Goal: Task Accomplishment & Management: Complete application form

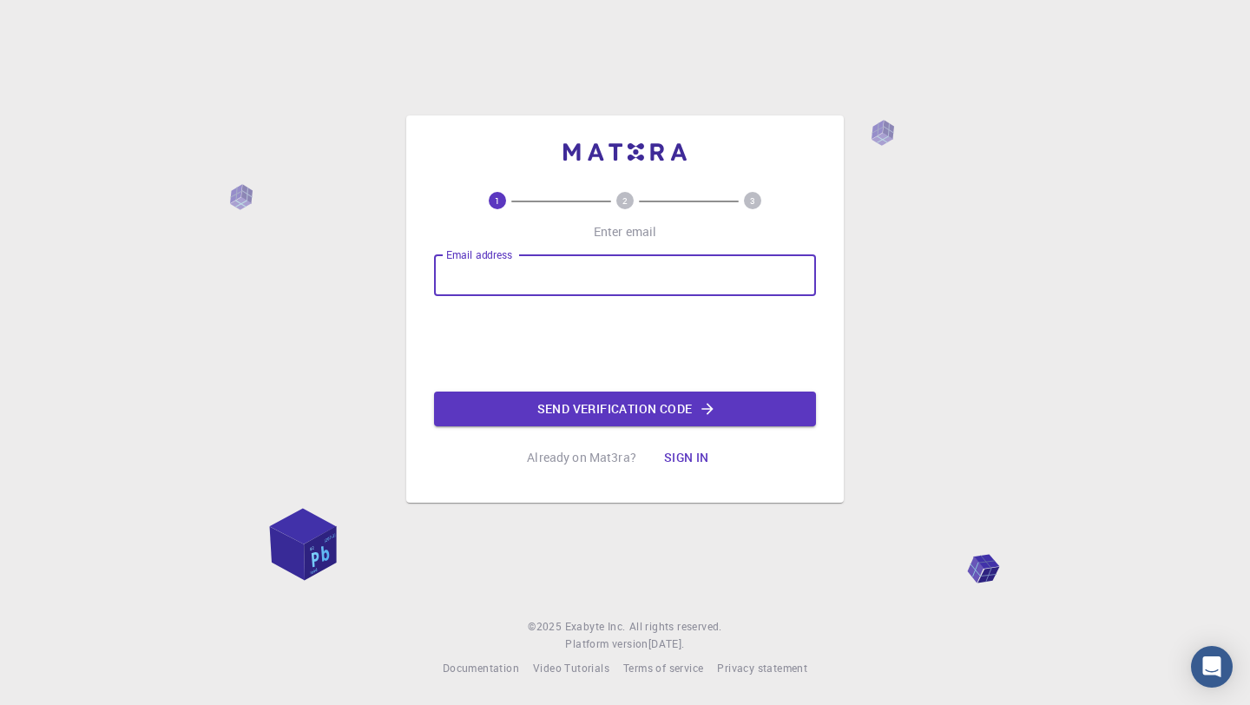
click at [638, 272] on input "Email address" at bounding box center [625, 275] width 382 height 42
type input "[EMAIL_ADDRESS][DOMAIN_NAME]"
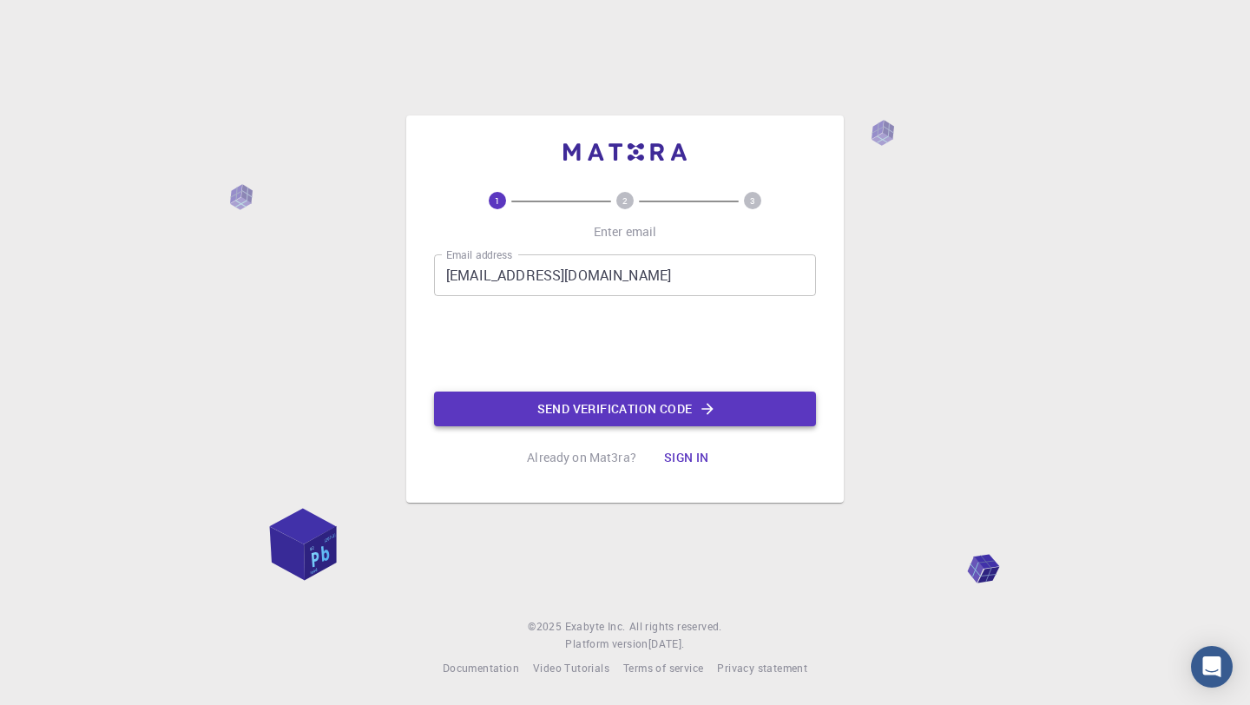
click at [560, 417] on button "Send verification code" at bounding box center [625, 408] width 382 height 35
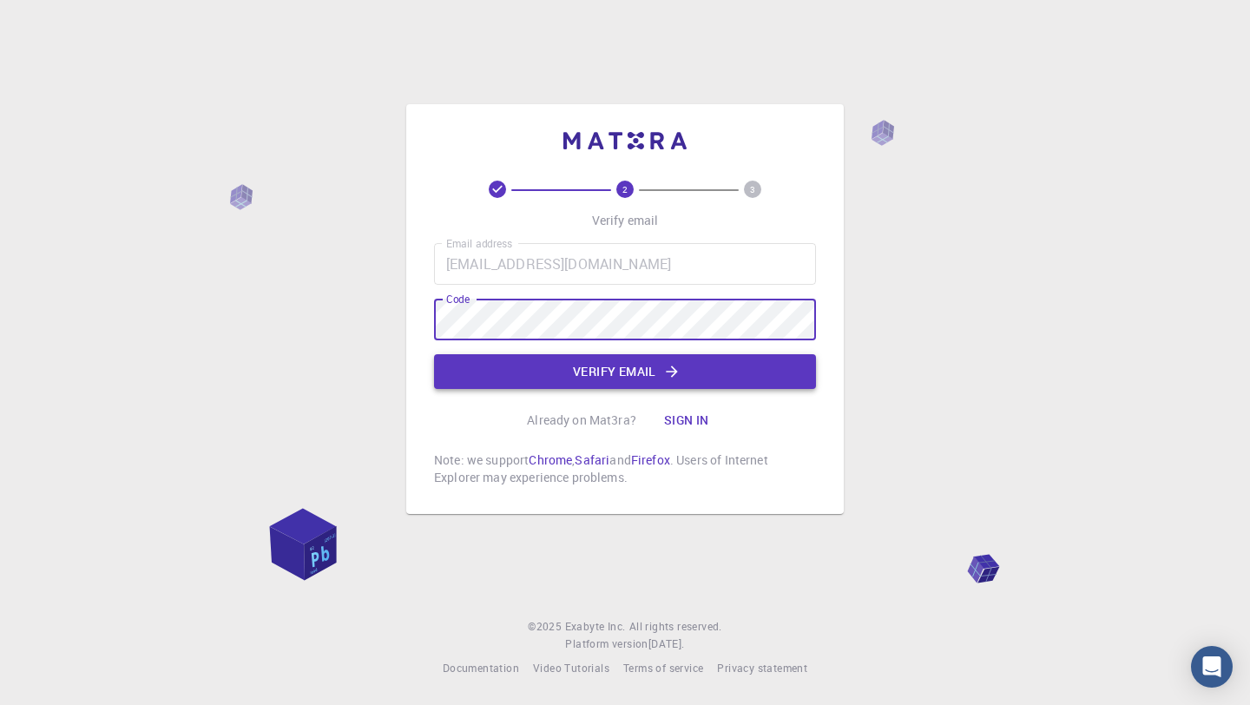
click at [762, 358] on button "Verify email" at bounding box center [625, 371] width 382 height 35
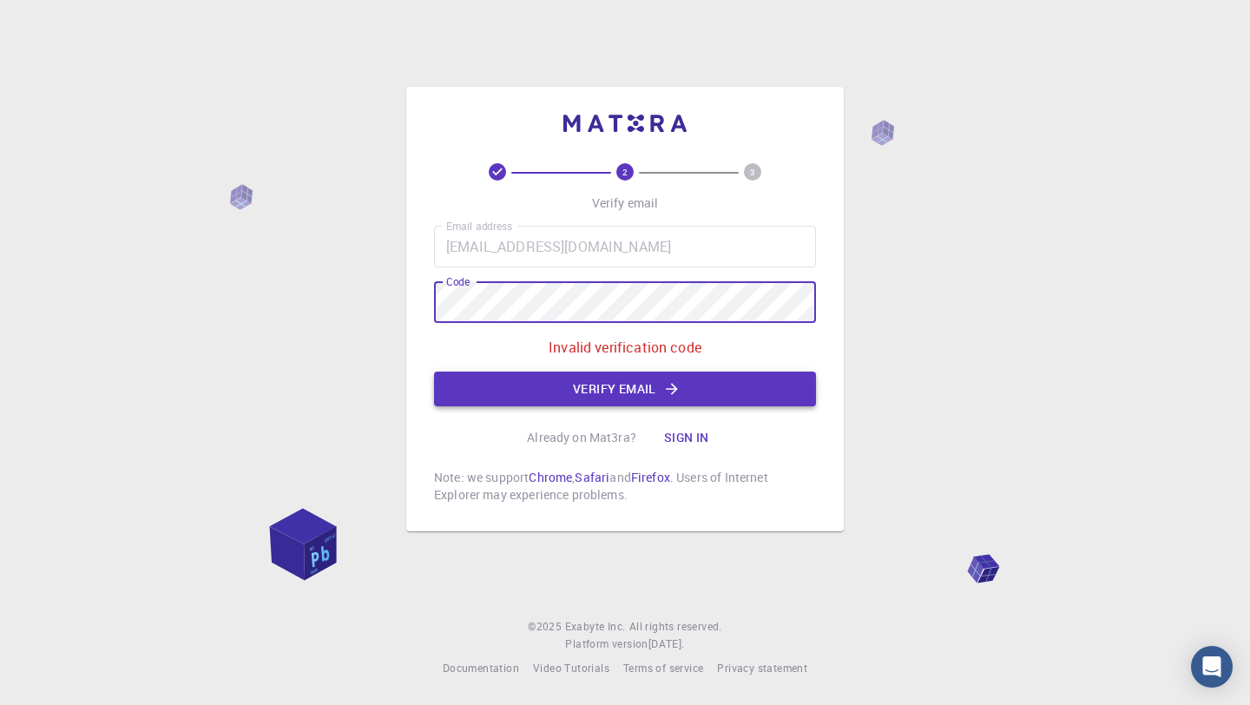
click at [547, 386] on button "Verify email" at bounding box center [625, 388] width 382 height 35
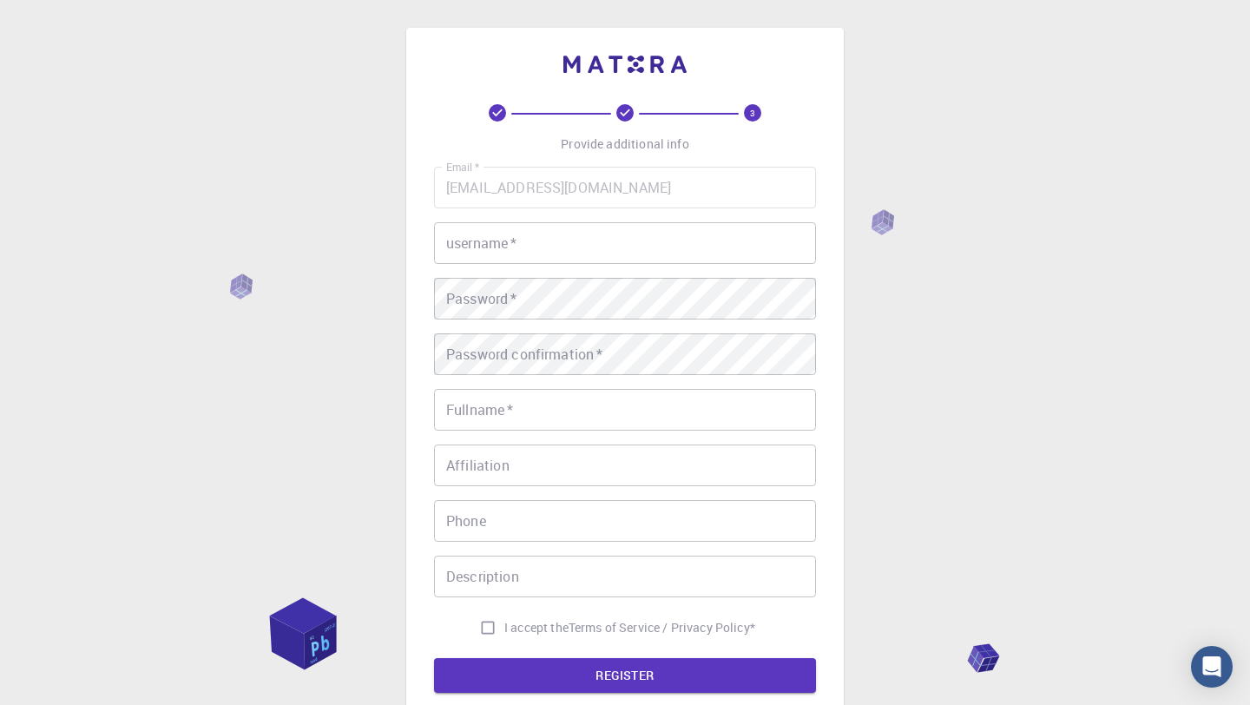
click at [558, 265] on div "Email   * [EMAIL_ADDRESS][DOMAIN_NAME] Email   * username   * username   * Pass…" at bounding box center [625, 405] width 382 height 477
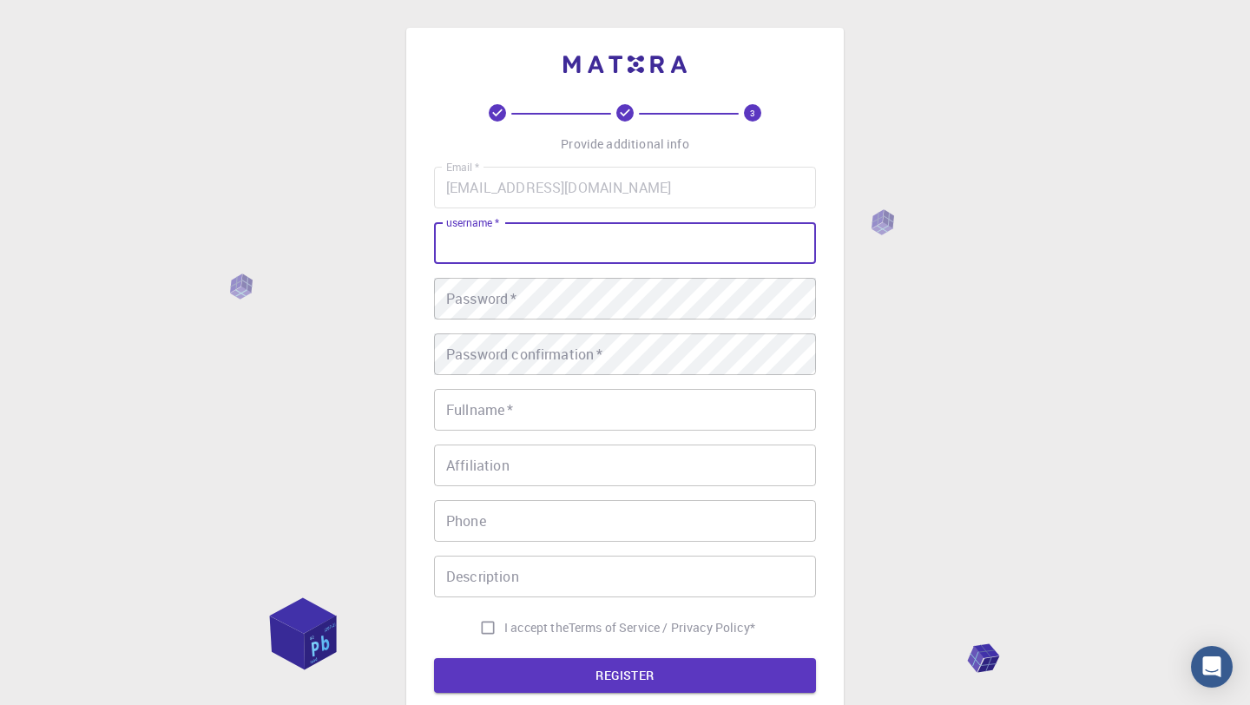
click at [558, 253] on input "username   *" at bounding box center [625, 243] width 382 height 42
type input "varun"
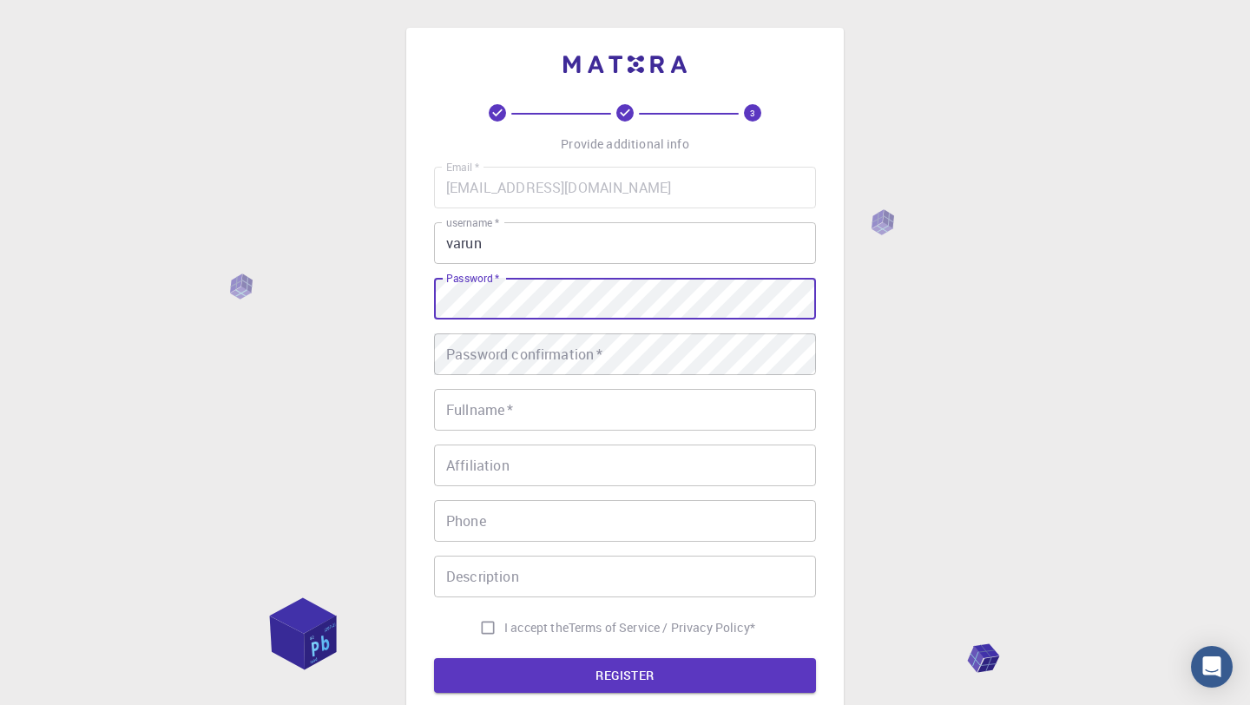
click at [1164, 164] on div "3 Provide additional info Email   * [EMAIL_ADDRESS][DOMAIN_NAME] Email   * user…" at bounding box center [625, 442] width 1250 height 884
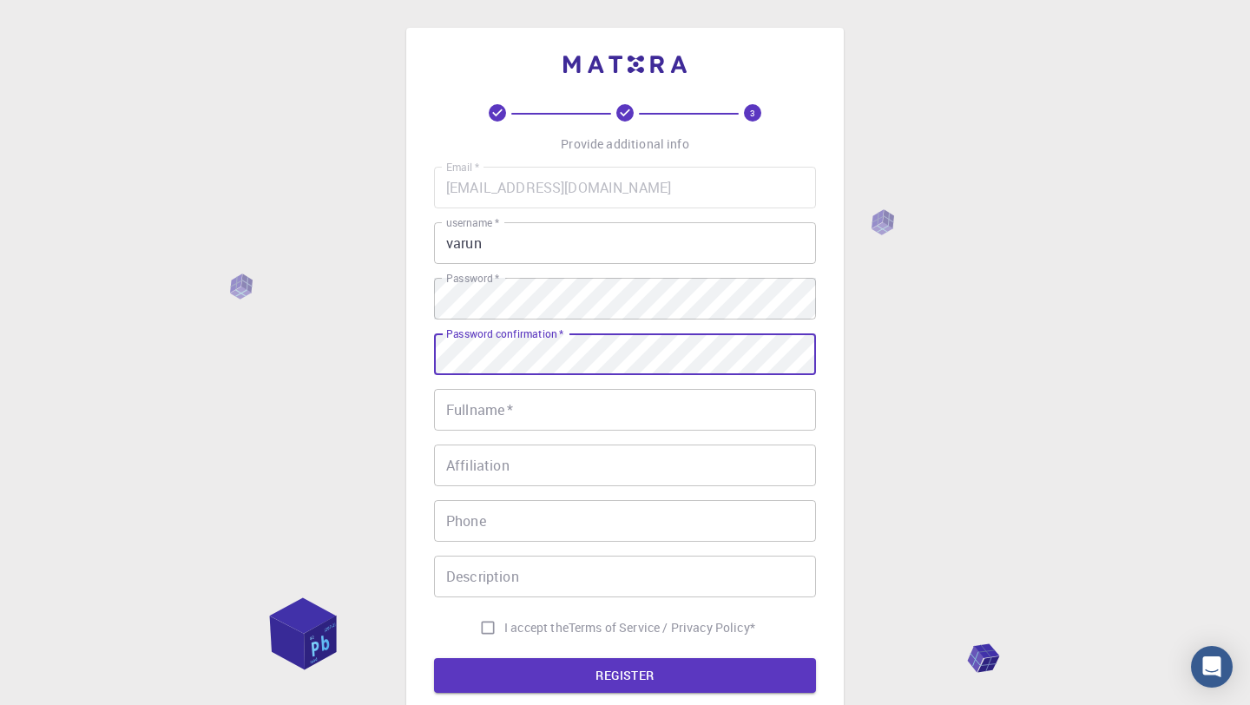
click at [554, 426] on input "Fullname   *" at bounding box center [625, 410] width 382 height 42
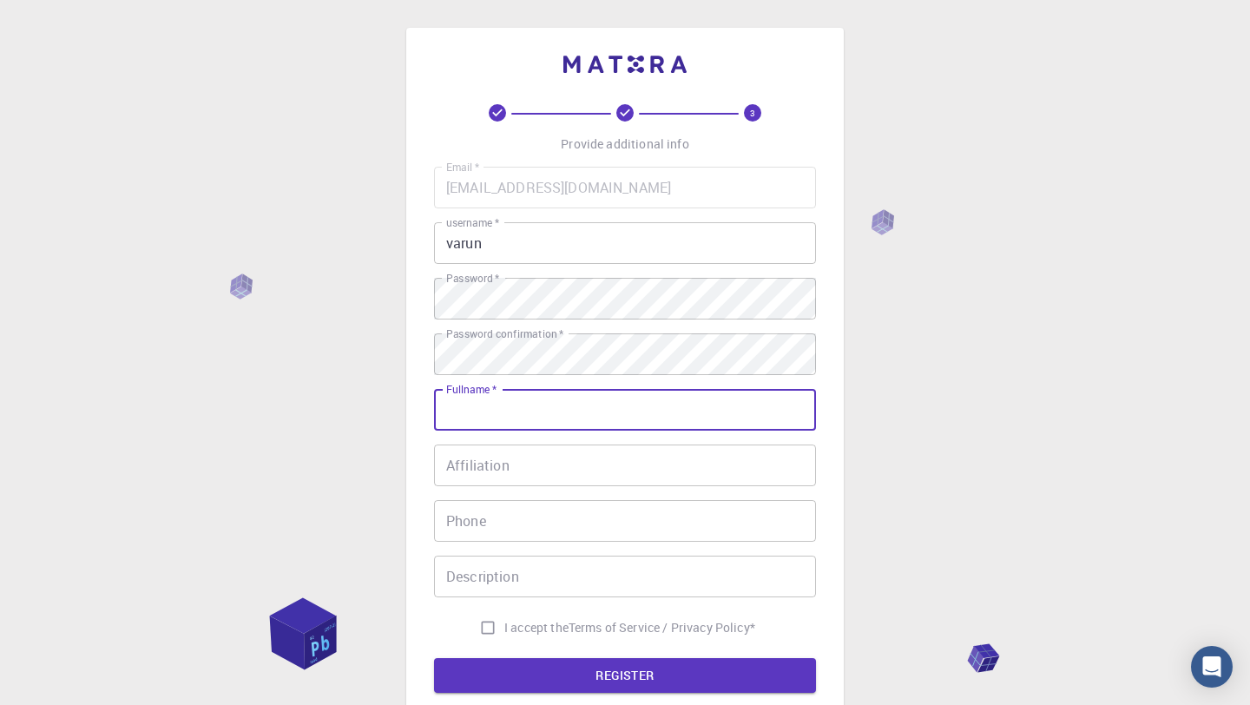
type input "VARUN [PERSON_NAME]"
click at [582, 466] on input "Affiliation" at bounding box center [625, 465] width 382 height 42
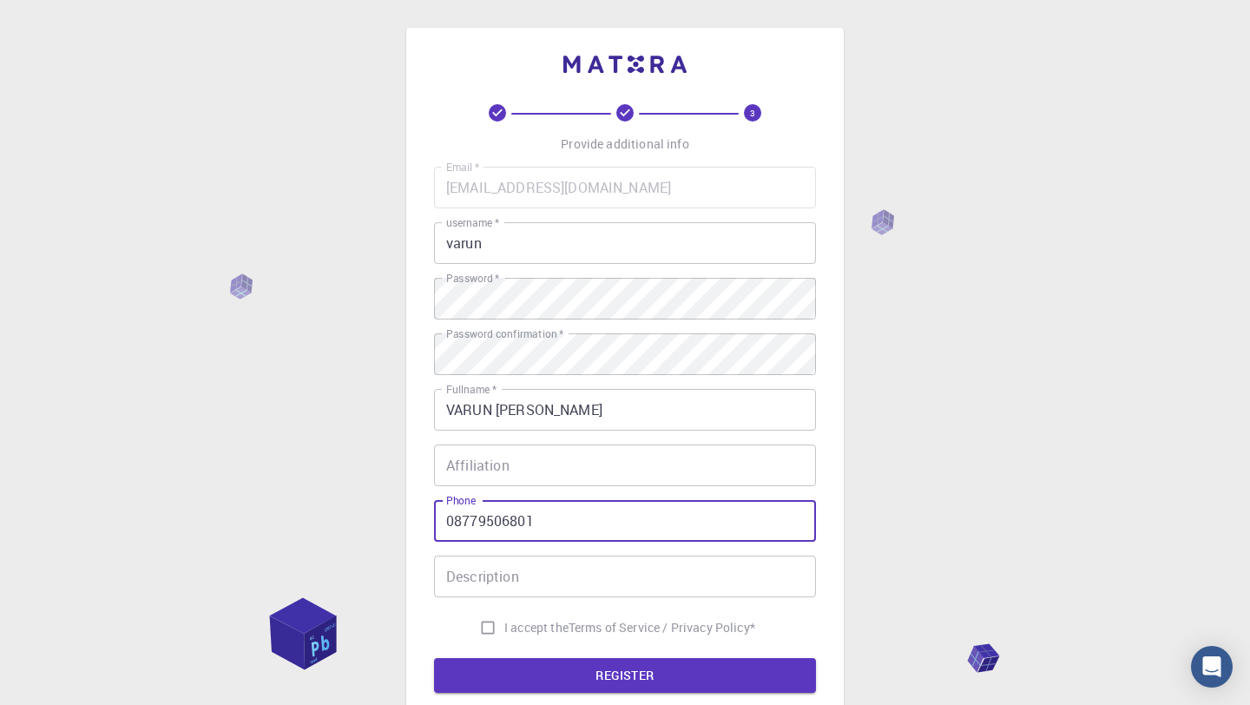
click at [455, 515] on input "08779506801" at bounding box center [625, 521] width 382 height 42
type input "8779506801"
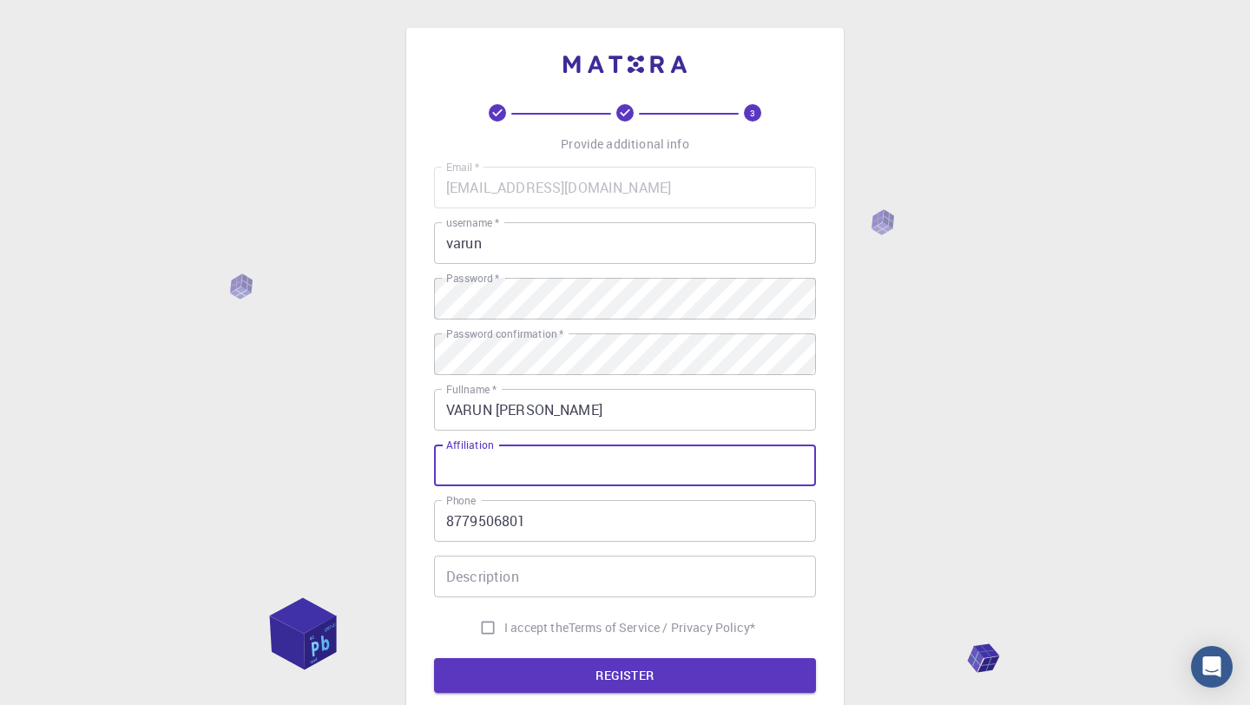
click at [560, 455] on input "Affiliation" at bounding box center [625, 465] width 382 height 42
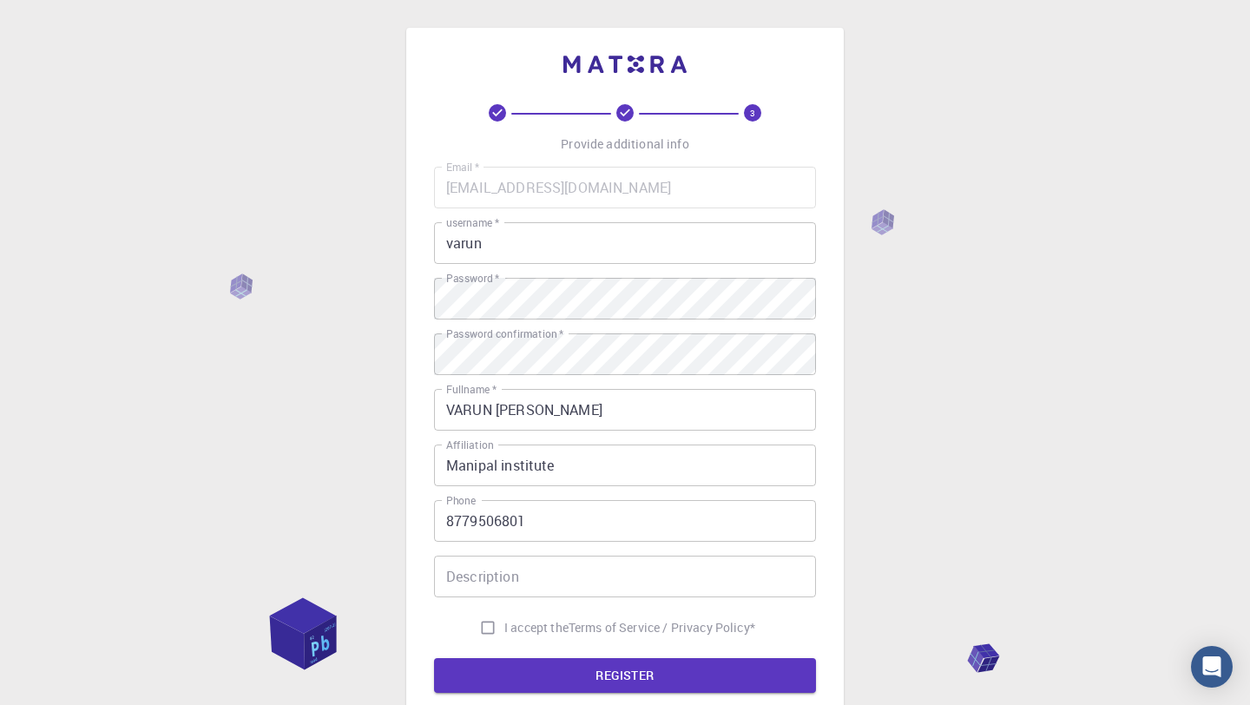
click at [612, 468] on input "Manipal institute" at bounding box center [625, 465] width 382 height 42
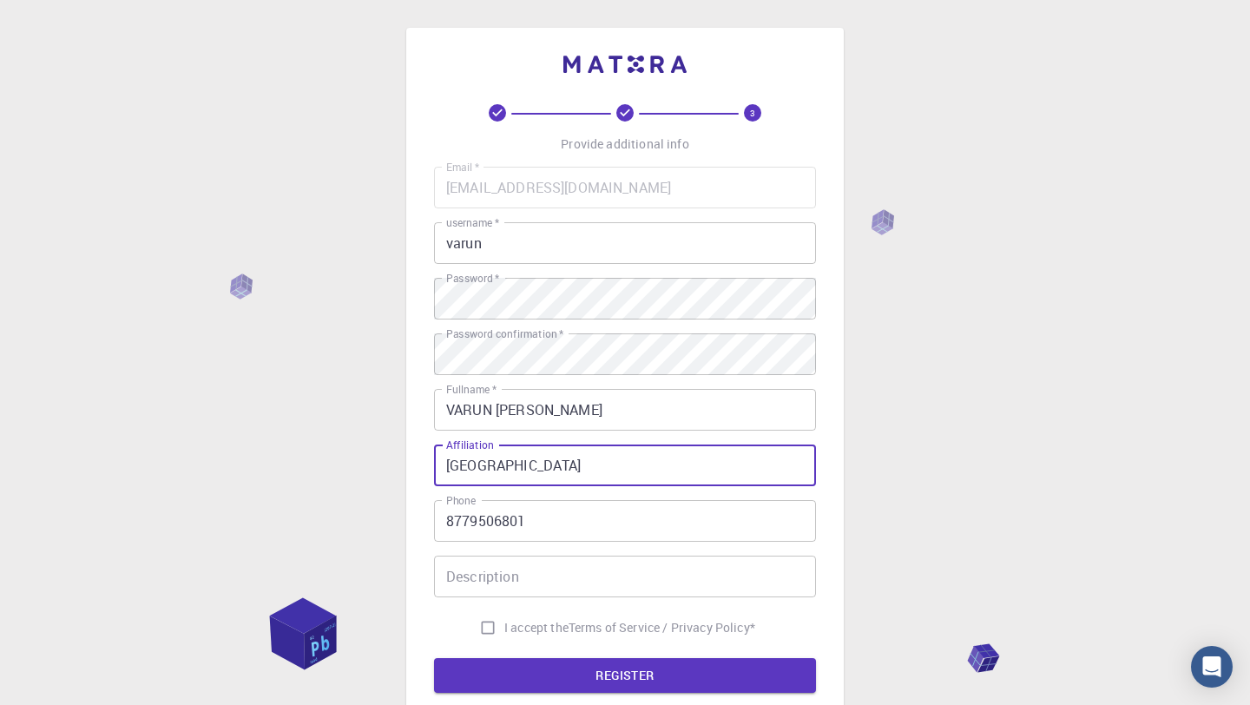
click at [506, 465] on input "[GEOGRAPHIC_DATA]" at bounding box center [625, 465] width 382 height 42
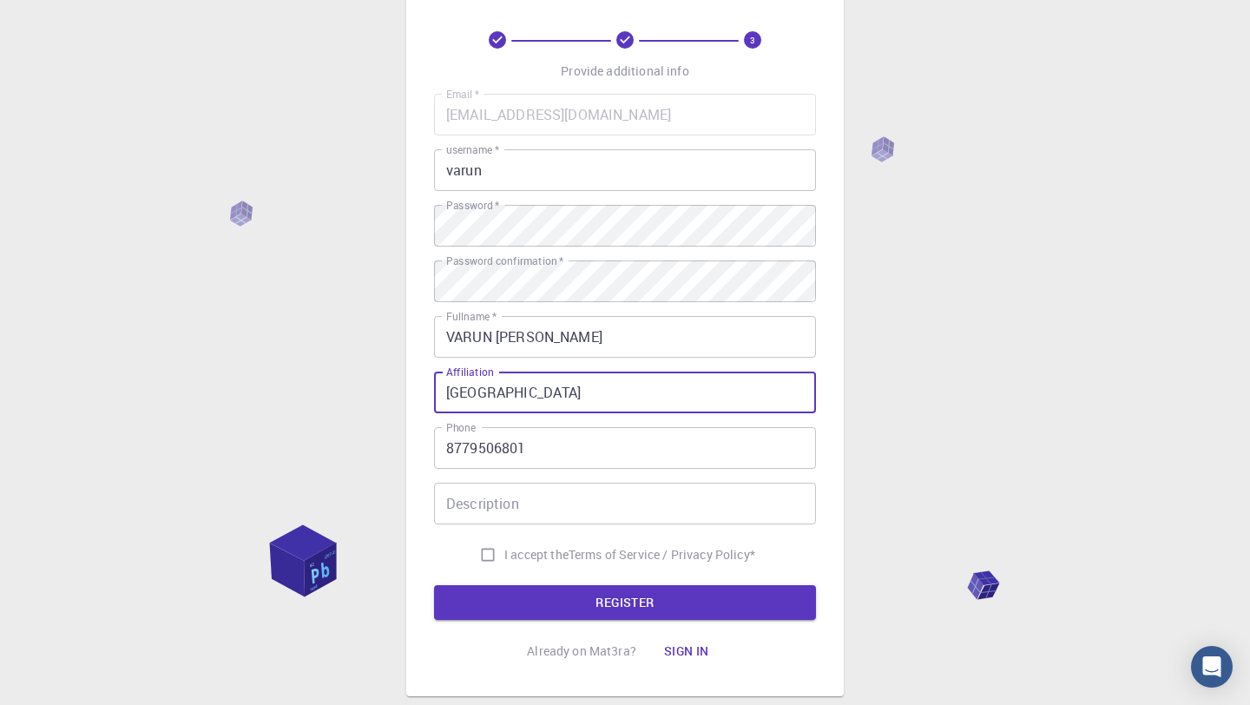
scroll to position [76, 0]
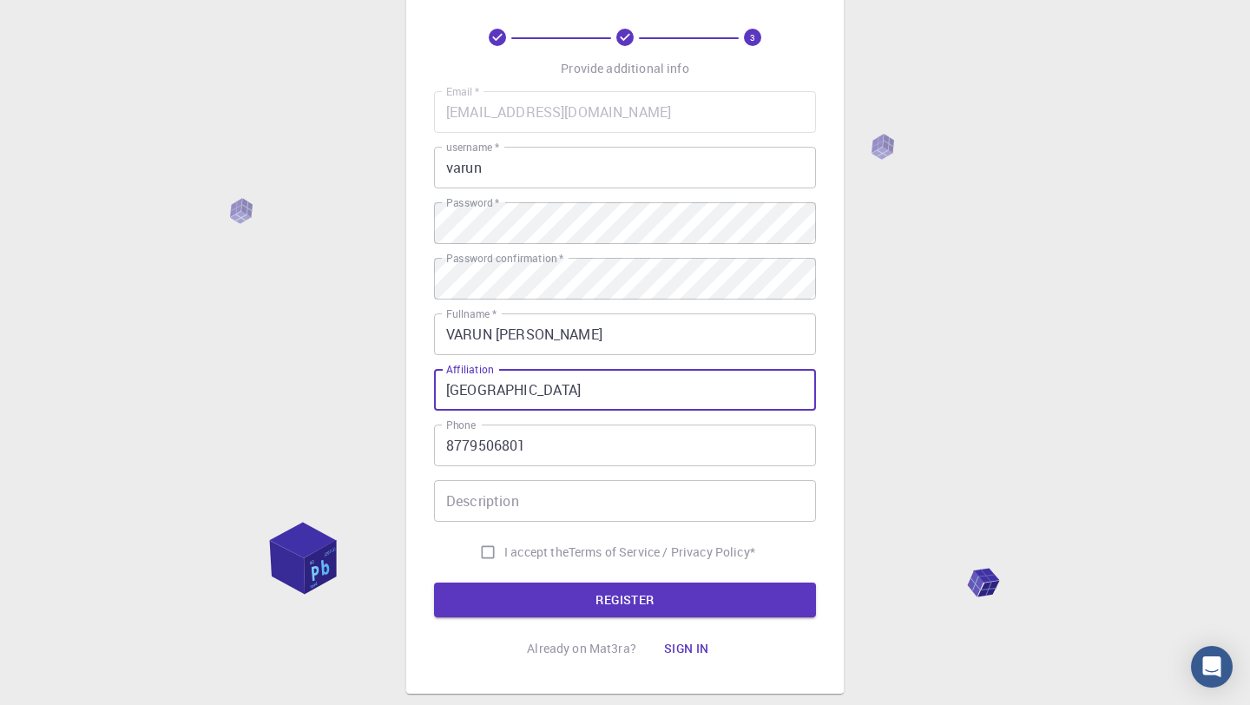
type input "[GEOGRAPHIC_DATA]"
click at [481, 546] on input "I accept the Terms of Service / Privacy Policy *" at bounding box center [487, 552] width 33 height 33
checkbox input "true"
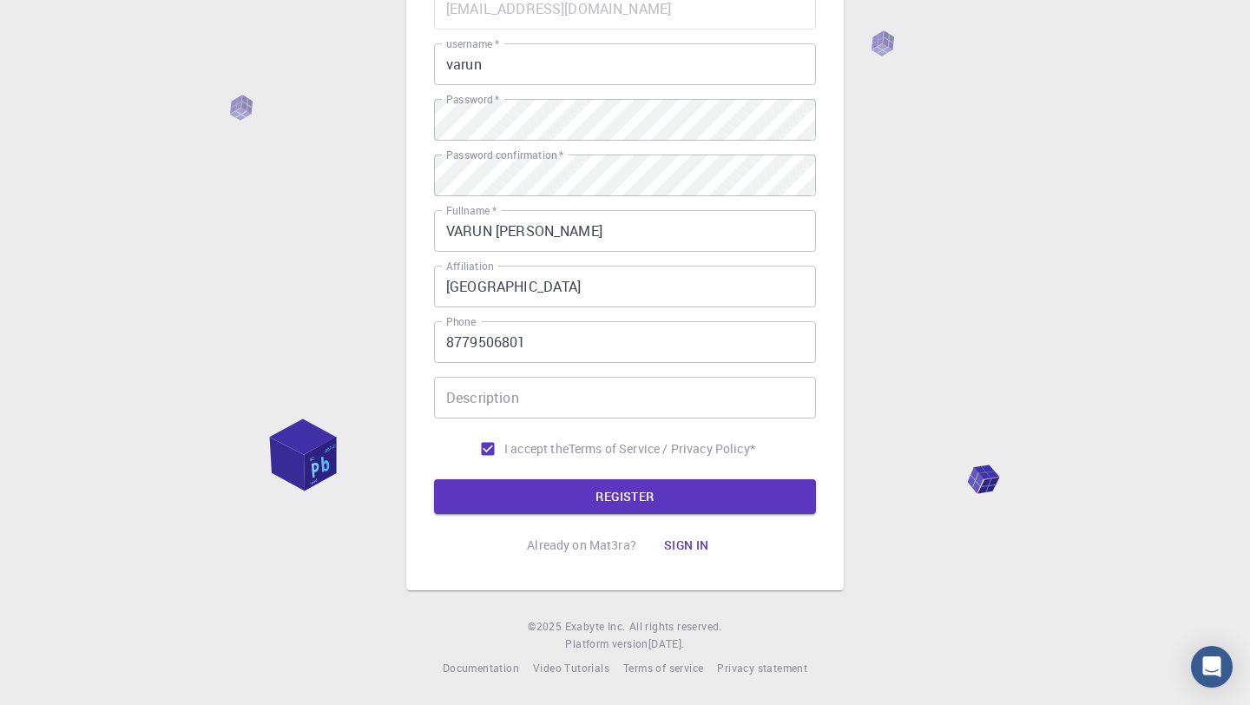
click at [763, 547] on div "3 Provide additional info Email   * [EMAIL_ADDRESS][DOMAIN_NAME] Email   * user…" at bounding box center [625, 243] width 382 height 637
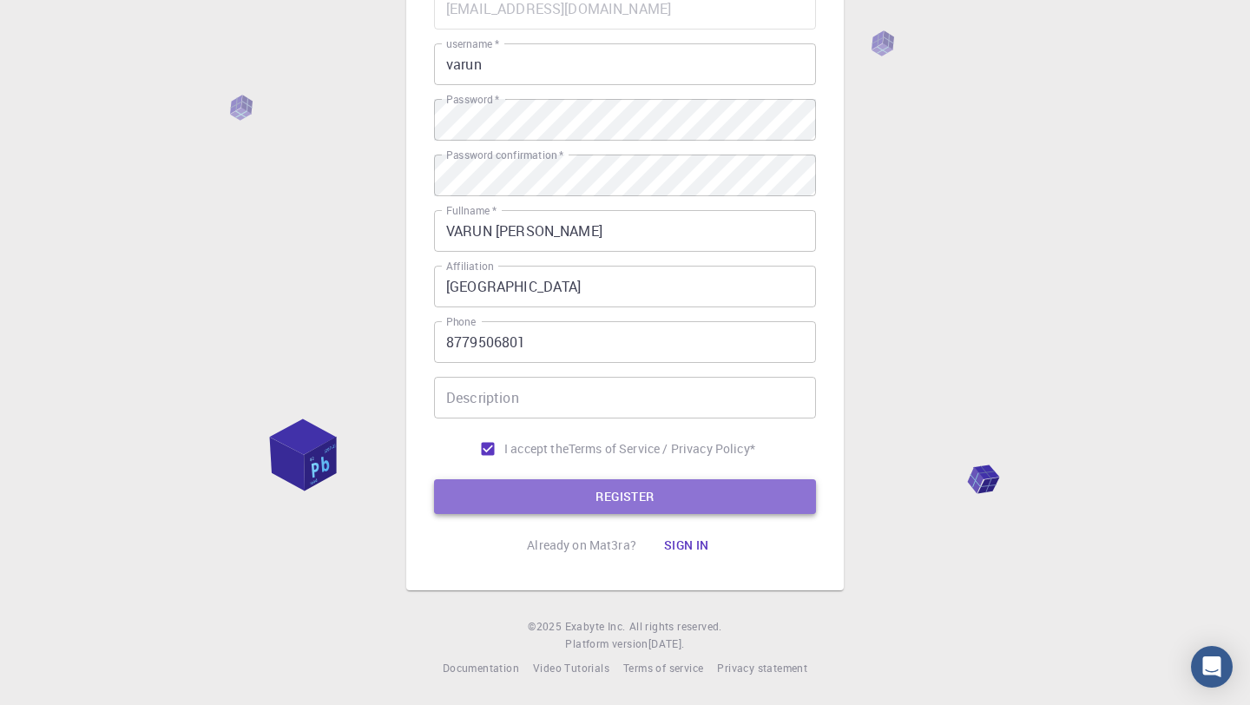
click at [687, 497] on button "REGISTER" at bounding box center [625, 496] width 382 height 35
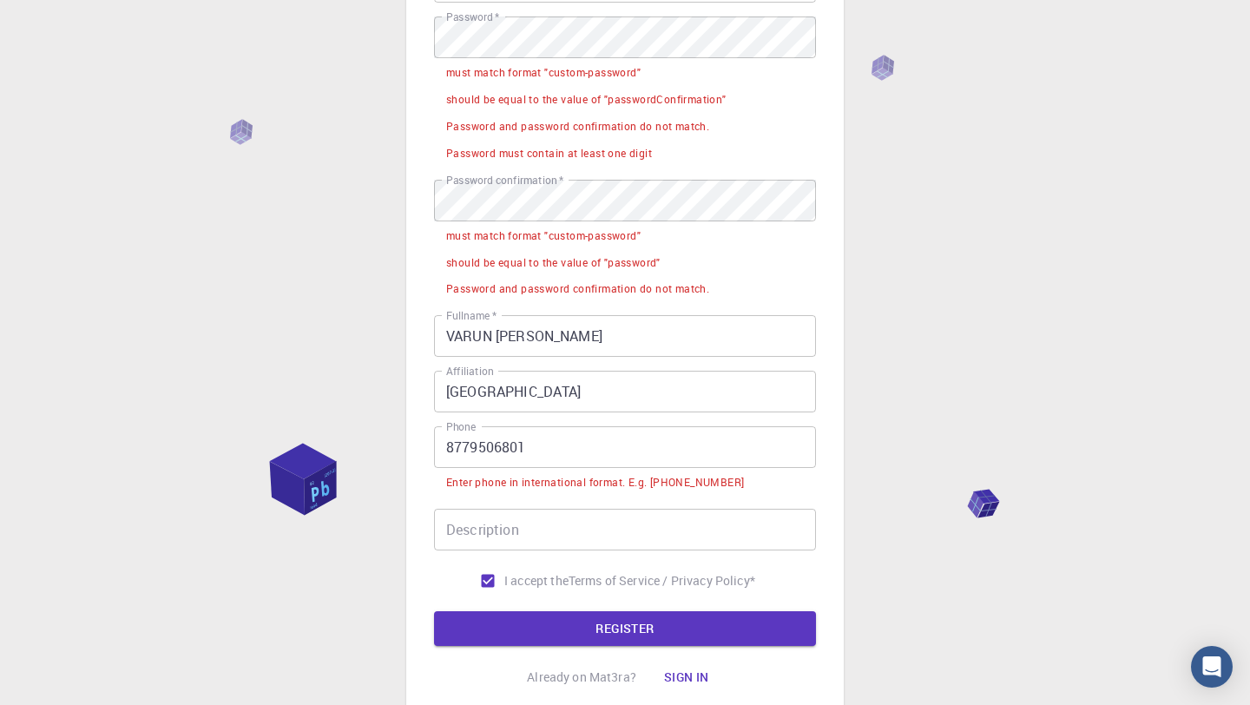
scroll to position [268, 0]
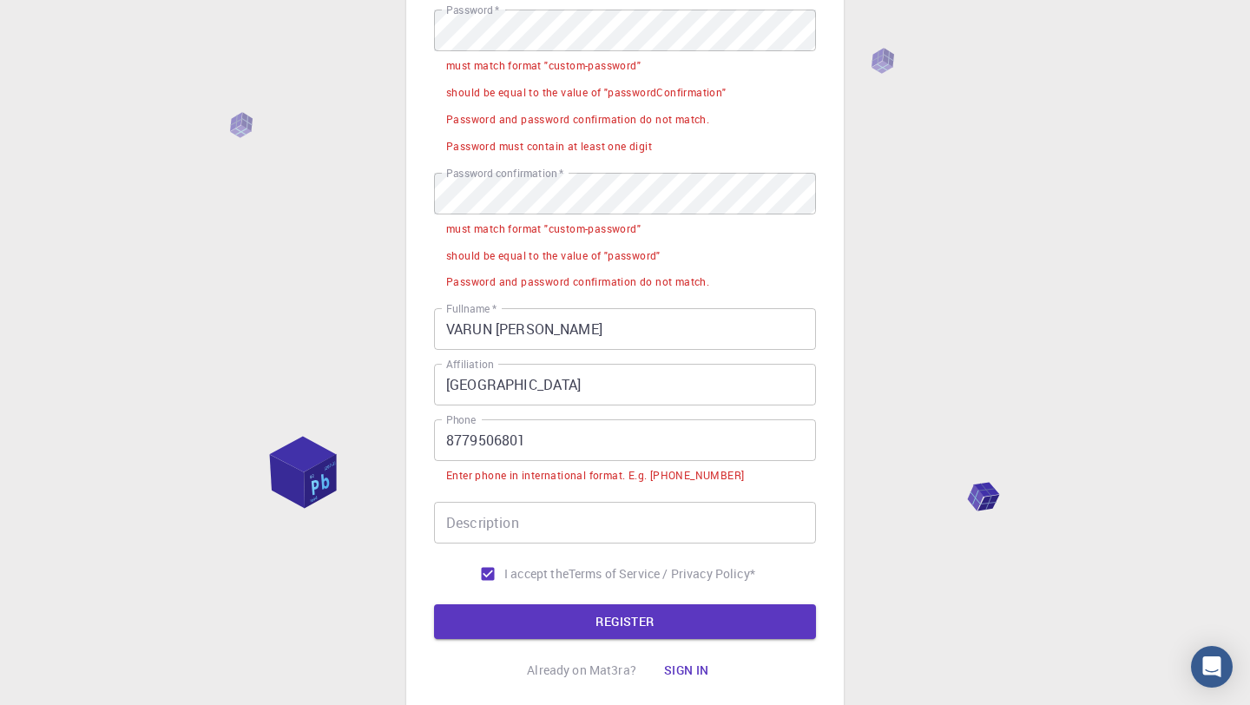
click at [447, 428] on input "8779506801" at bounding box center [625, 440] width 382 height 42
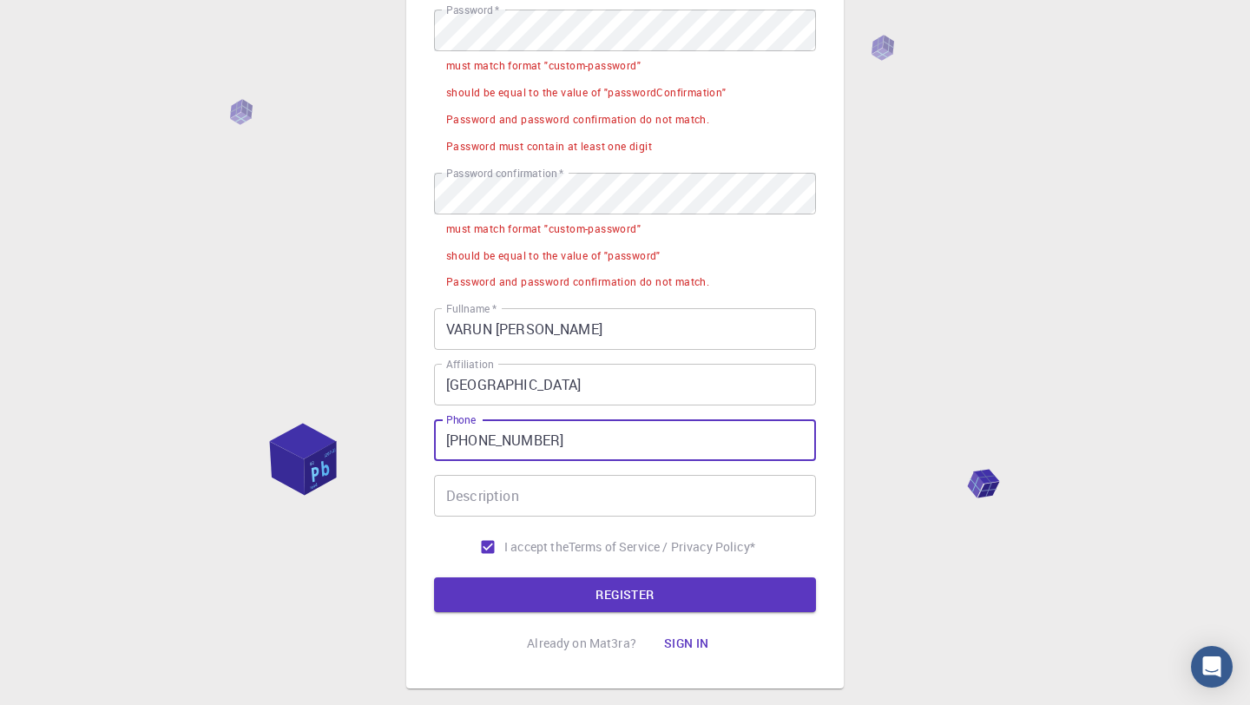
type input "[PHONE_NUMBER]"
click at [664, 500] on input "Description" at bounding box center [625, 496] width 382 height 42
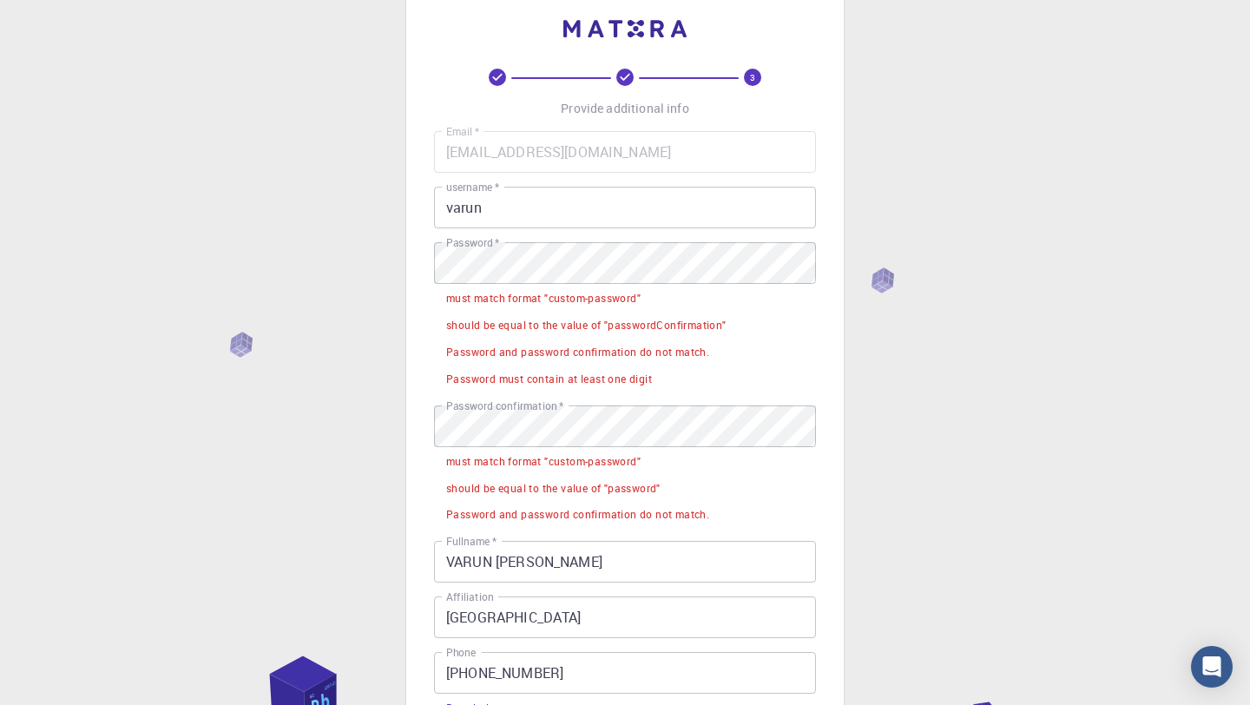
scroll to position [88, 0]
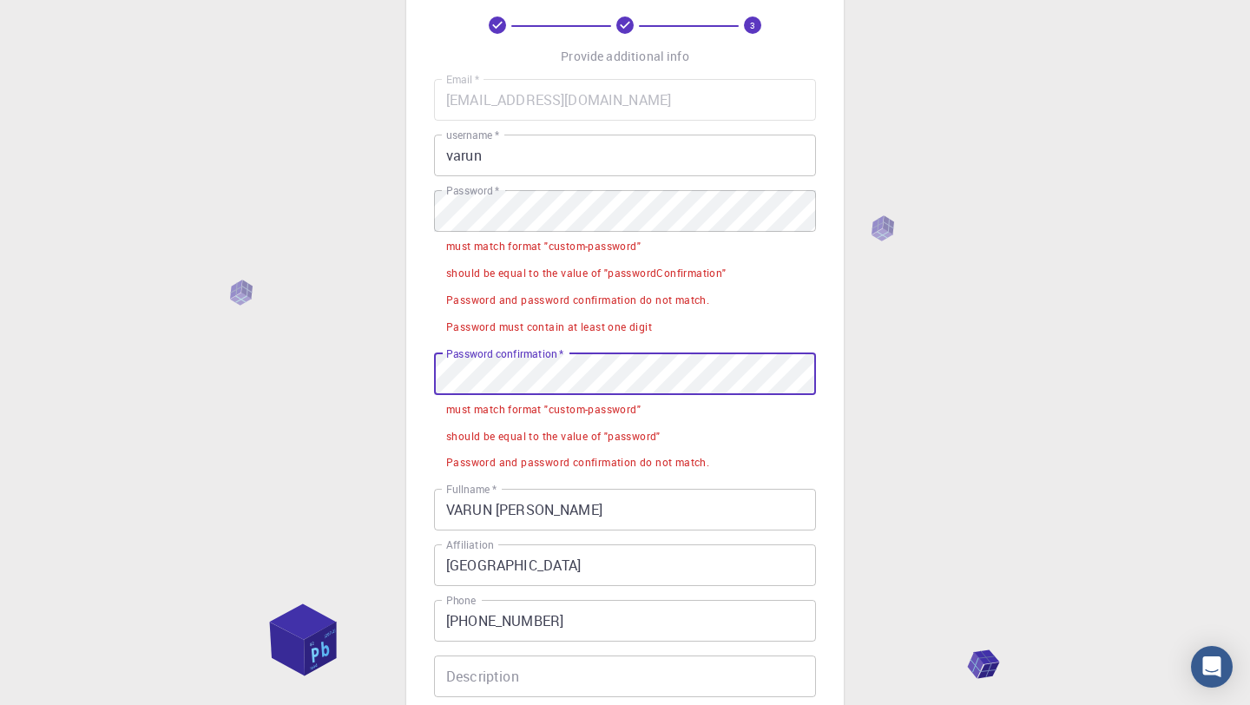
click at [254, 365] on div "3 Provide additional info Email   * [EMAIL_ADDRESS][DOMAIN_NAME] Email   * user…" at bounding box center [625, 447] width 1250 height 1071
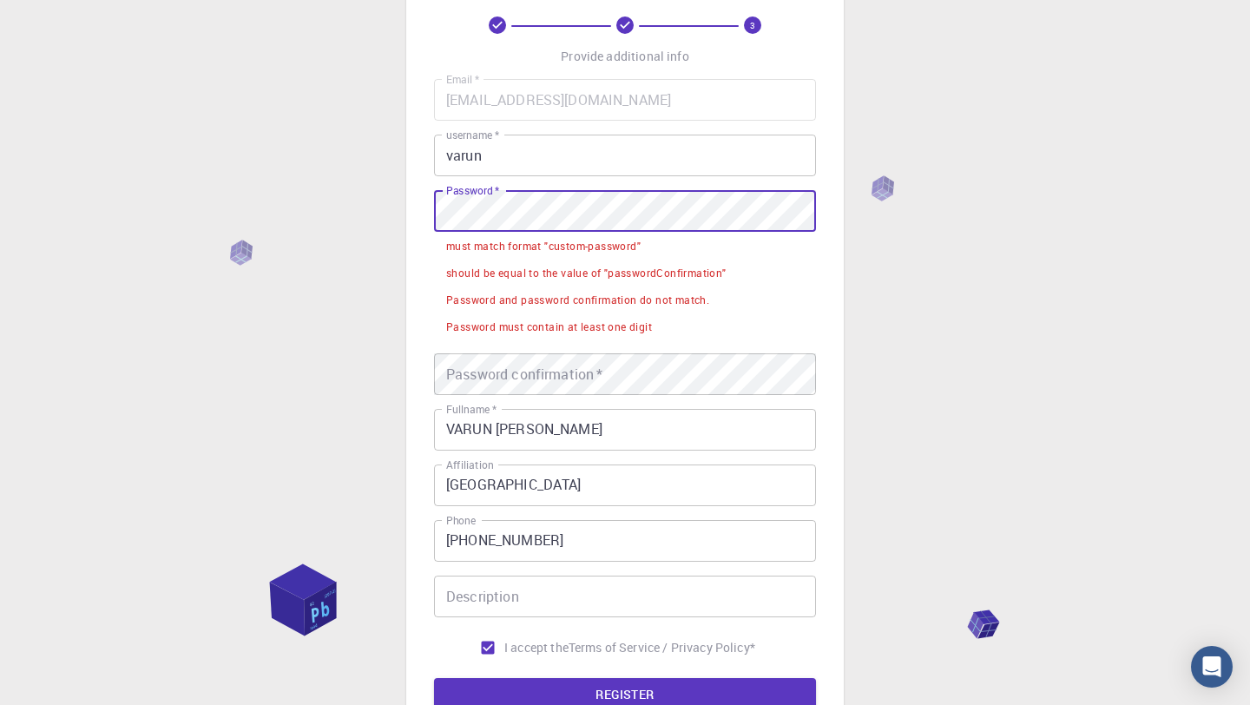
click at [212, 217] on div "3 Provide additional info Email   * [EMAIL_ADDRESS][DOMAIN_NAME] Email   * user…" at bounding box center [625, 407] width 1250 height 990
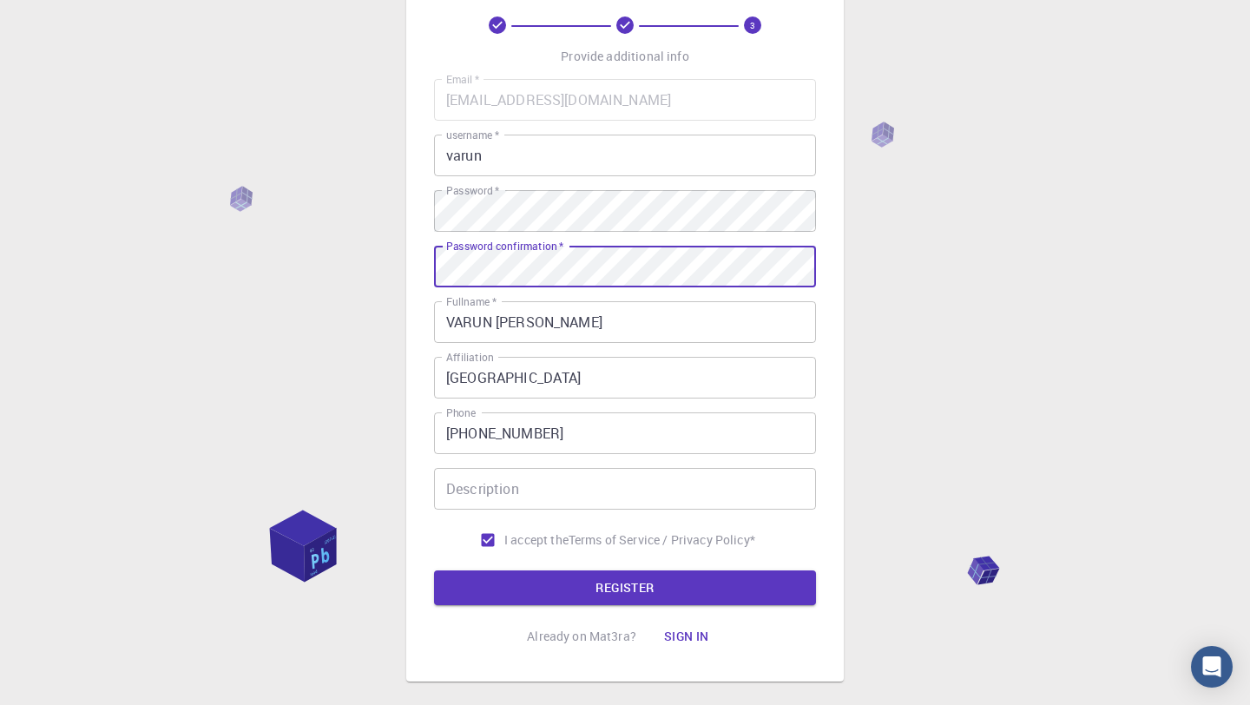
click at [928, 376] on div "3 Provide additional info Email   * [EMAIL_ADDRESS][DOMAIN_NAME] Email   * user…" at bounding box center [625, 354] width 1250 height 884
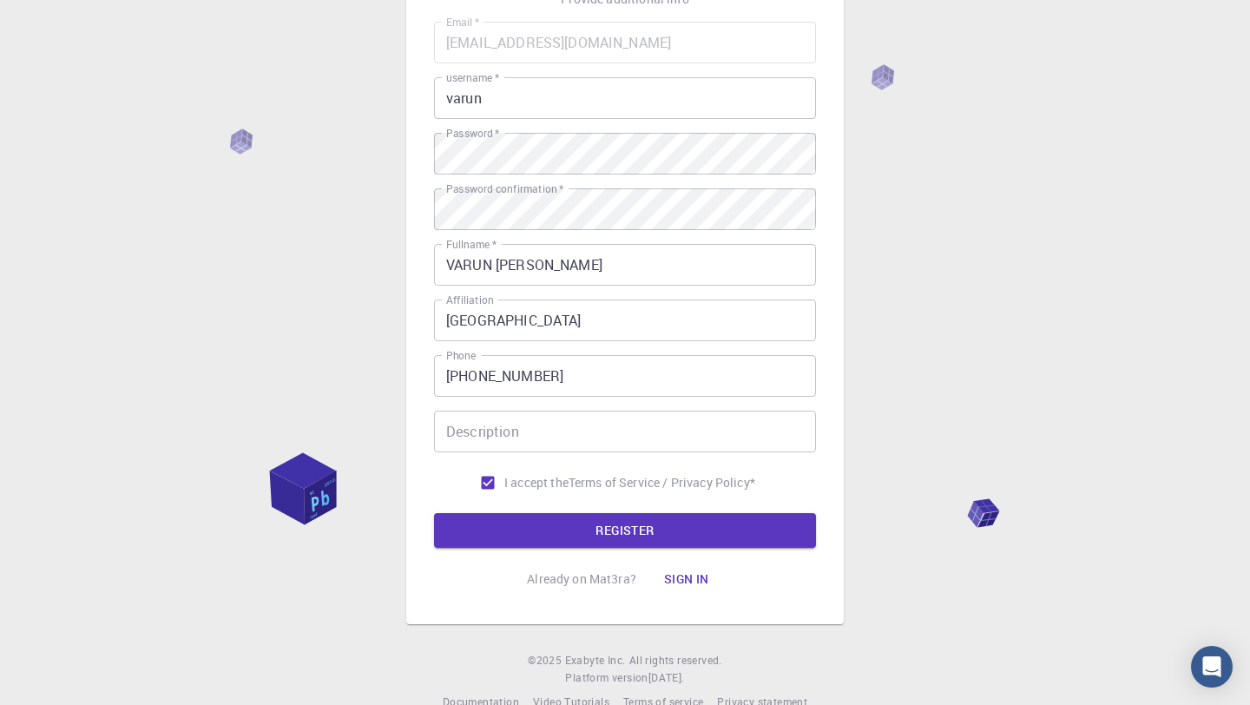
scroll to position [181, 0]
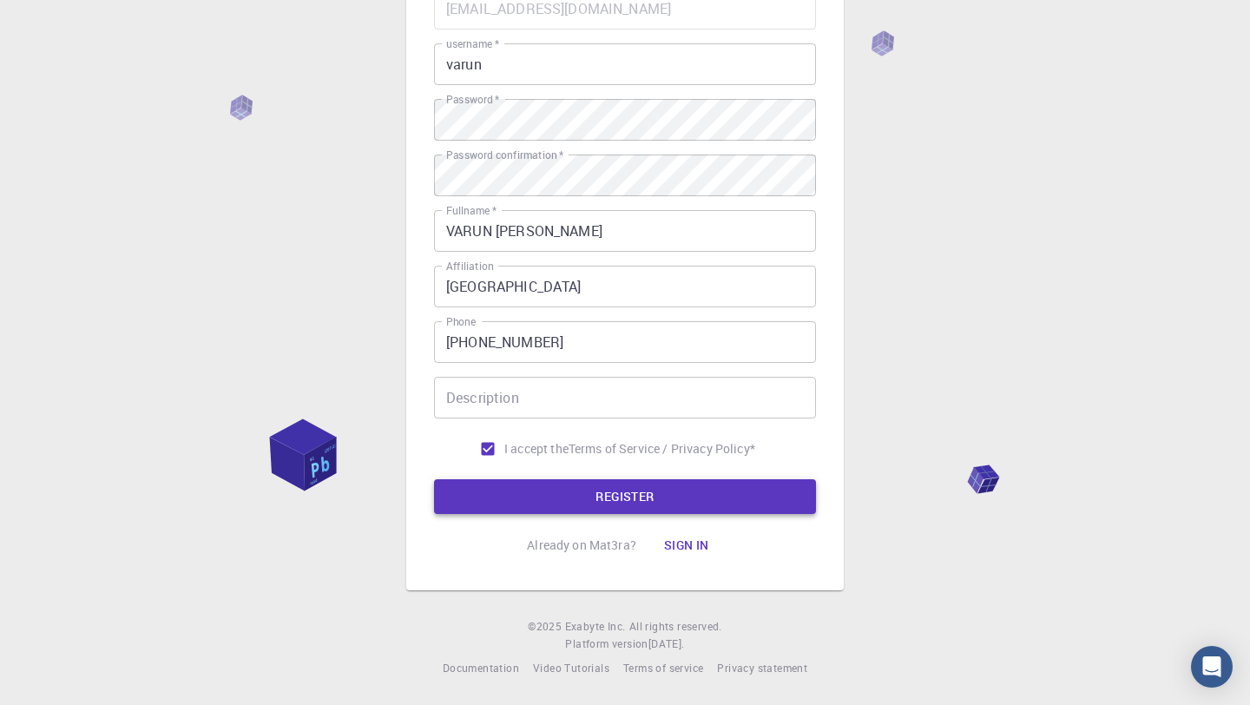
click at [693, 493] on button "REGISTER" at bounding box center [625, 496] width 382 height 35
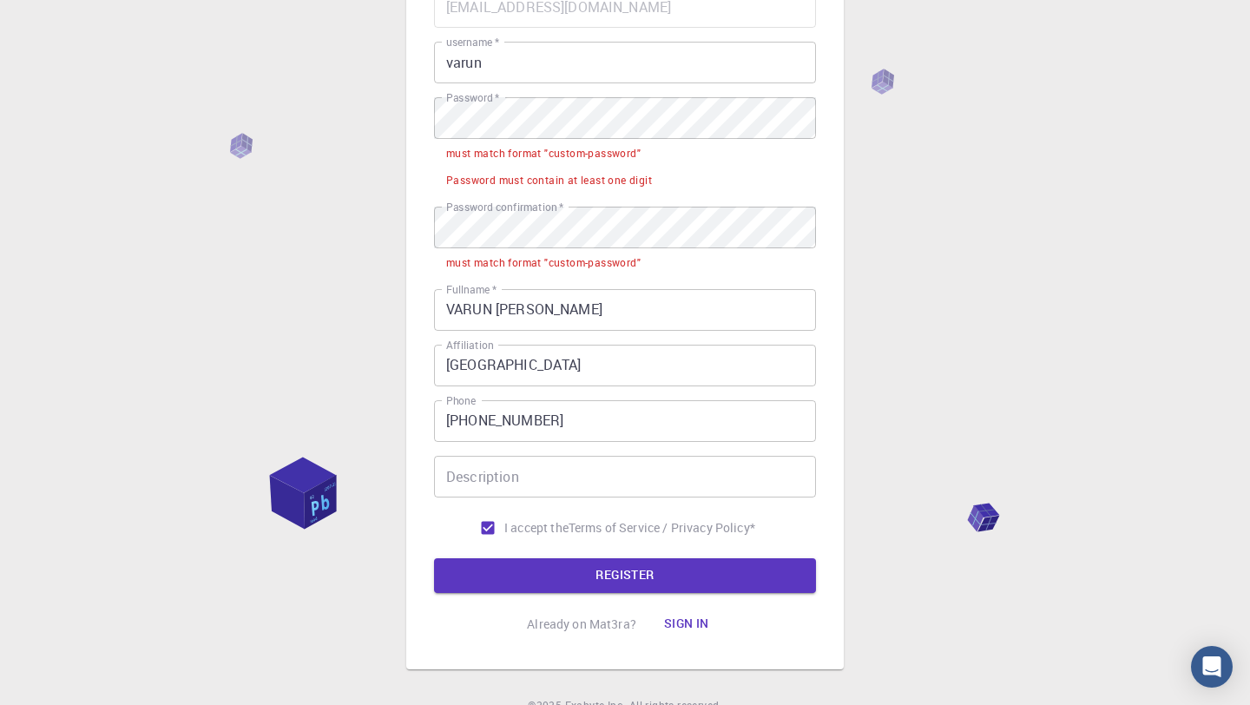
click at [549, 248] on li "must match format "custom-password"" at bounding box center [625, 261] width 382 height 27
click at [536, 208] on label "Password confirmation   *" at bounding box center [504, 207] width 117 height 15
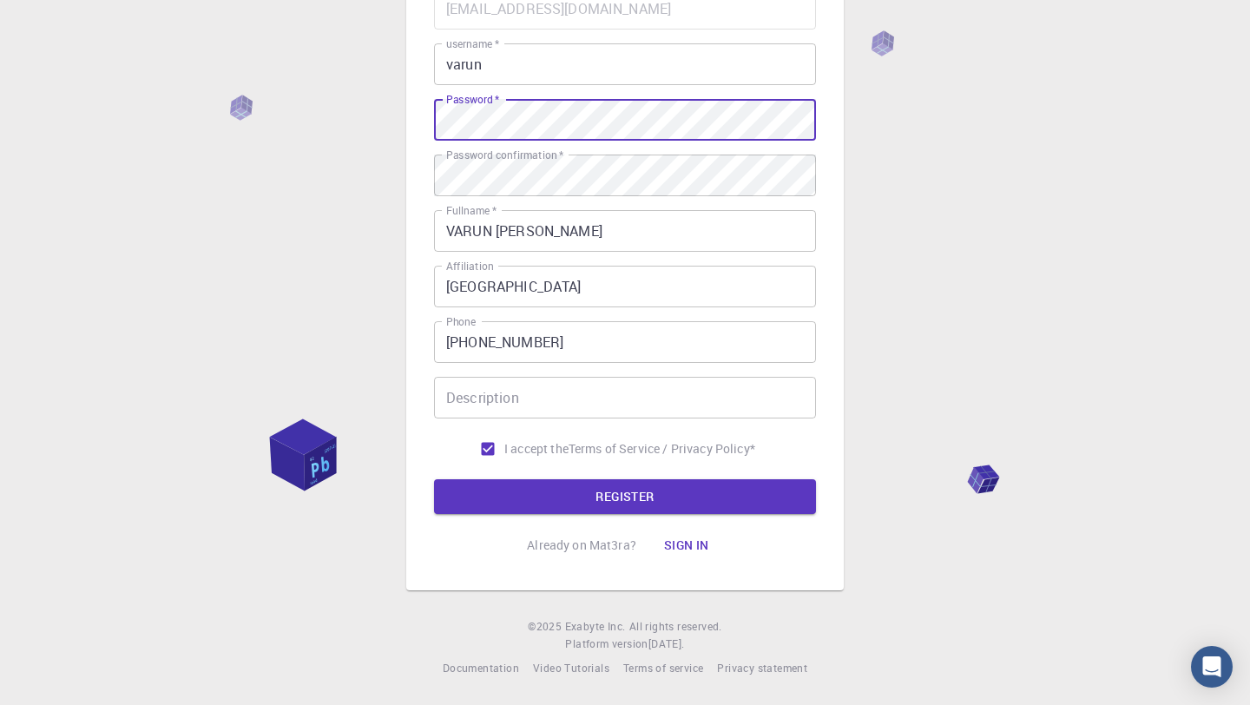
click at [926, 236] on div "3 Provide additional info Email   * [EMAIL_ADDRESS][DOMAIN_NAME] Email   * user…" at bounding box center [625, 263] width 1250 height 884
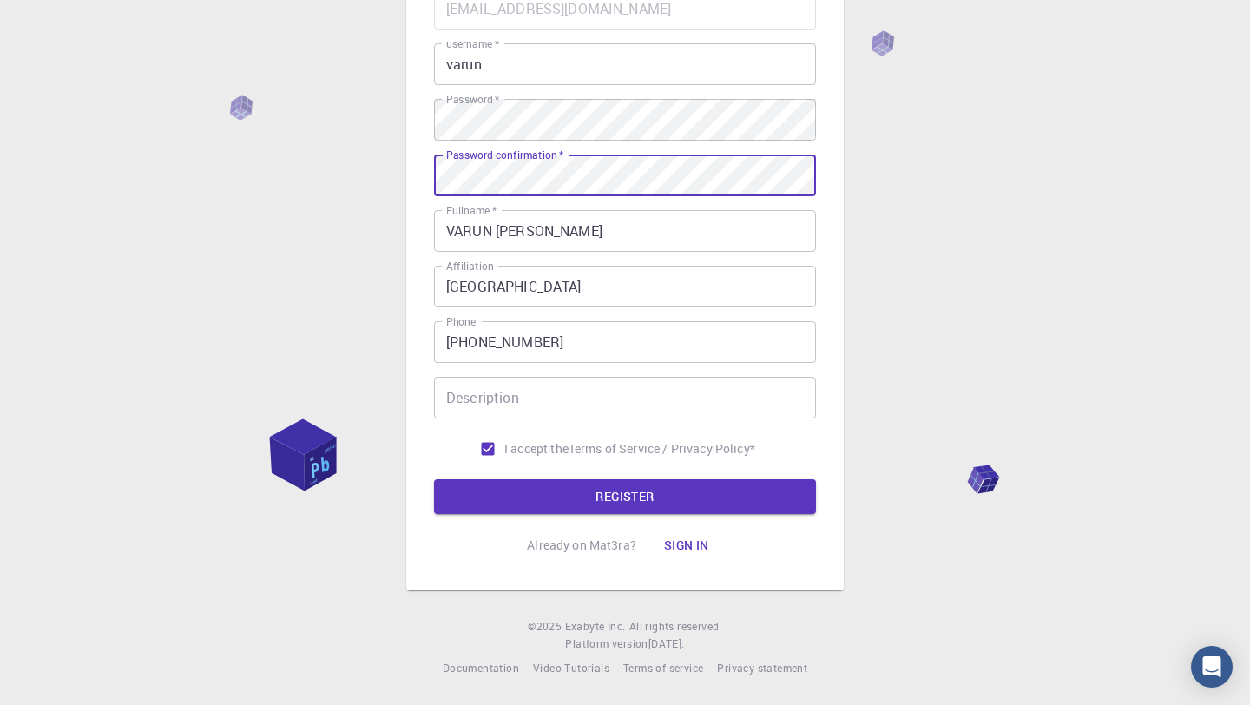
click at [999, 299] on div "3 Provide additional info Email   * [EMAIL_ADDRESS][DOMAIN_NAME] Email   * user…" at bounding box center [625, 263] width 1250 height 884
click at [648, 473] on form "Email   * [EMAIL_ADDRESS][DOMAIN_NAME] Email   * username   * varun username   …" at bounding box center [625, 251] width 382 height 526
click at [651, 496] on button "REGISTER" at bounding box center [625, 496] width 382 height 35
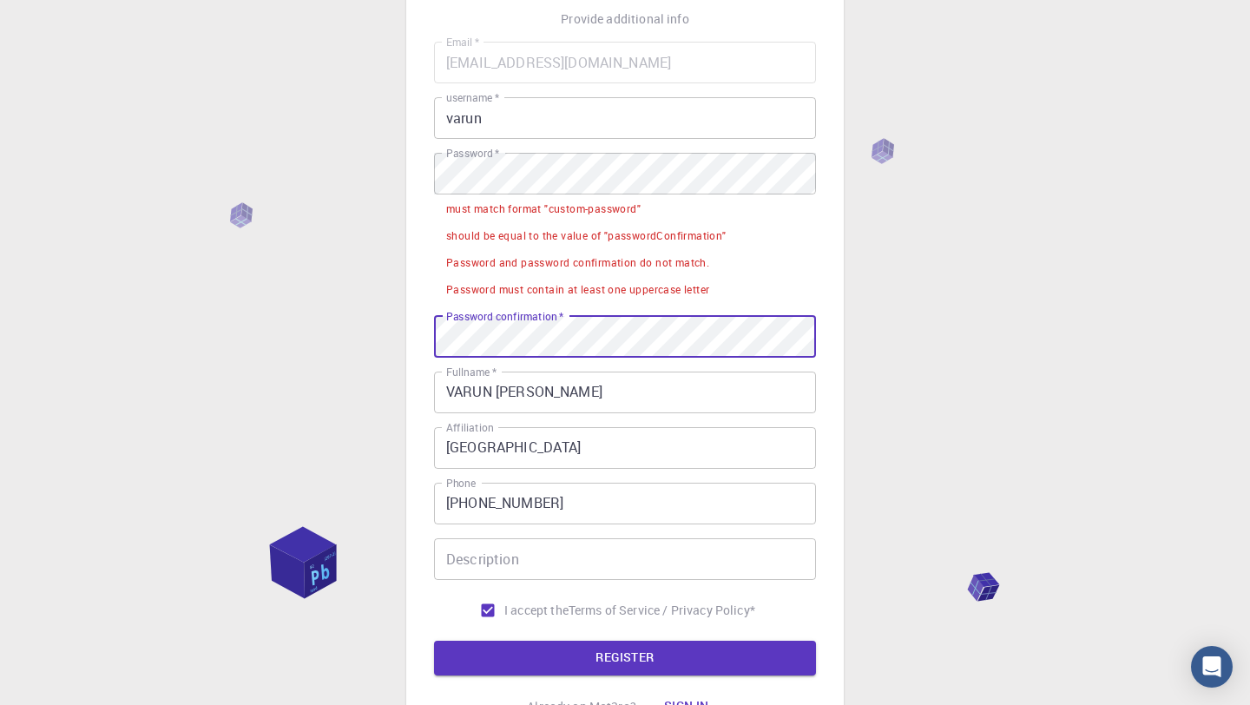
scroll to position [108, 0]
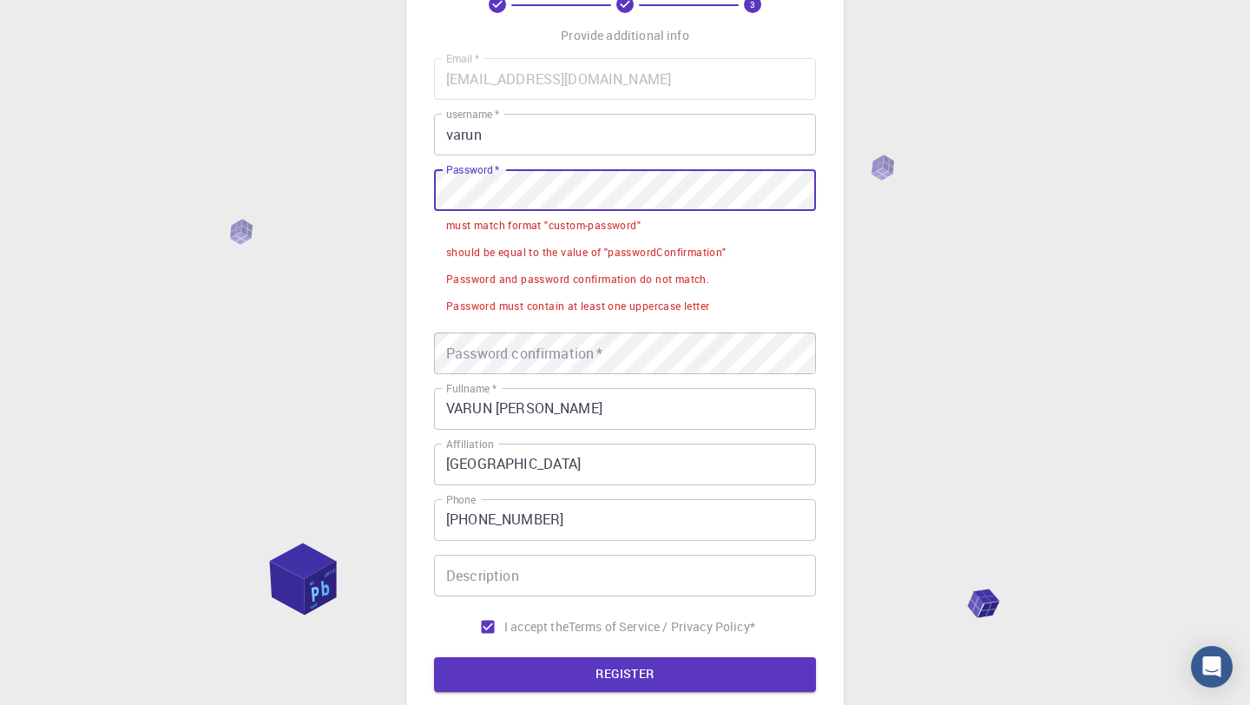
click at [312, 185] on div "3 Provide additional info Email   * [EMAIL_ADDRESS][DOMAIN_NAME] Email   * user…" at bounding box center [625, 387] width 1250 height 990
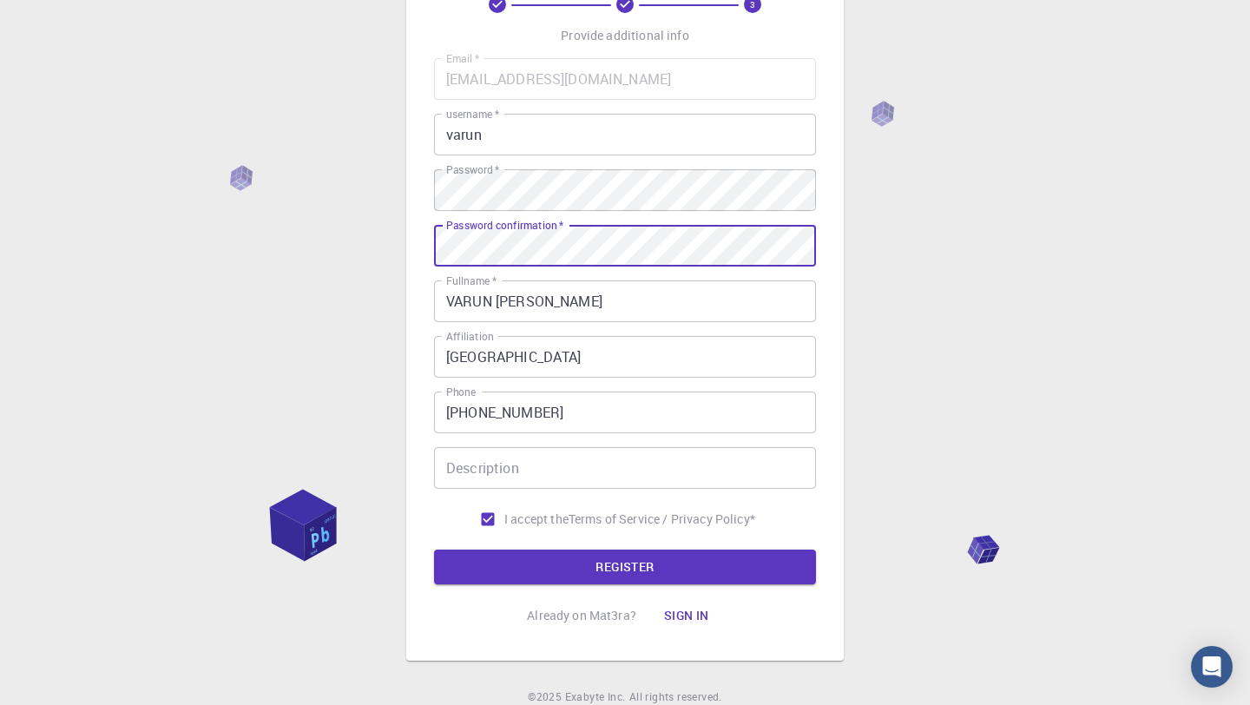
click at [571, 232] on div "Password confirmation   * Password confirmation   *" at bounding box center [625, 246] width 382 height 42
click at [701, 577] on button "REGISTER" at bounding box center [625, 566] width 382 height 35
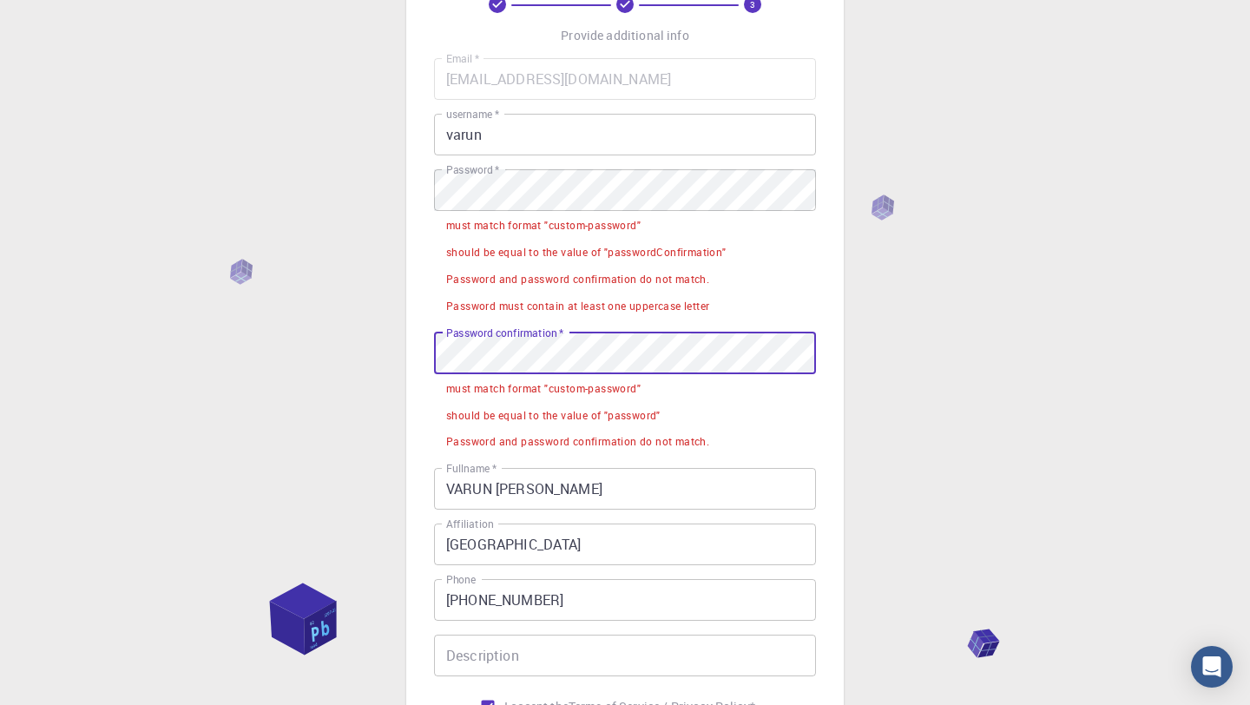
click at [371, 350] on div "3 Provide additional info Email   * [EMAIL_ADDRESS][DOMAIN_NAME] Email   * user…" at bounding box center [625, 427] width 1250 height 1071
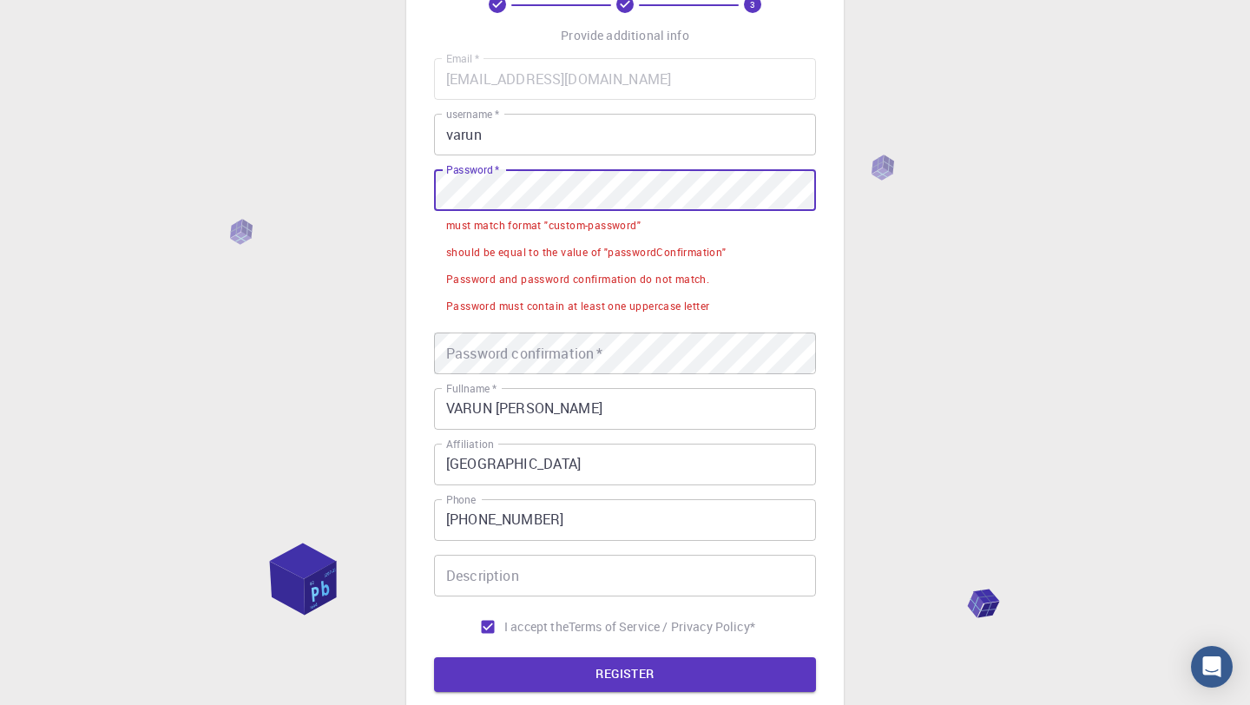
click at [363, 183] on div "3 Provide additional info Email   * [EMAIL_ADDRESS][DOMAIN_NAME] Email   * user…" at bounding box center [625, 387] width 1250 height 990
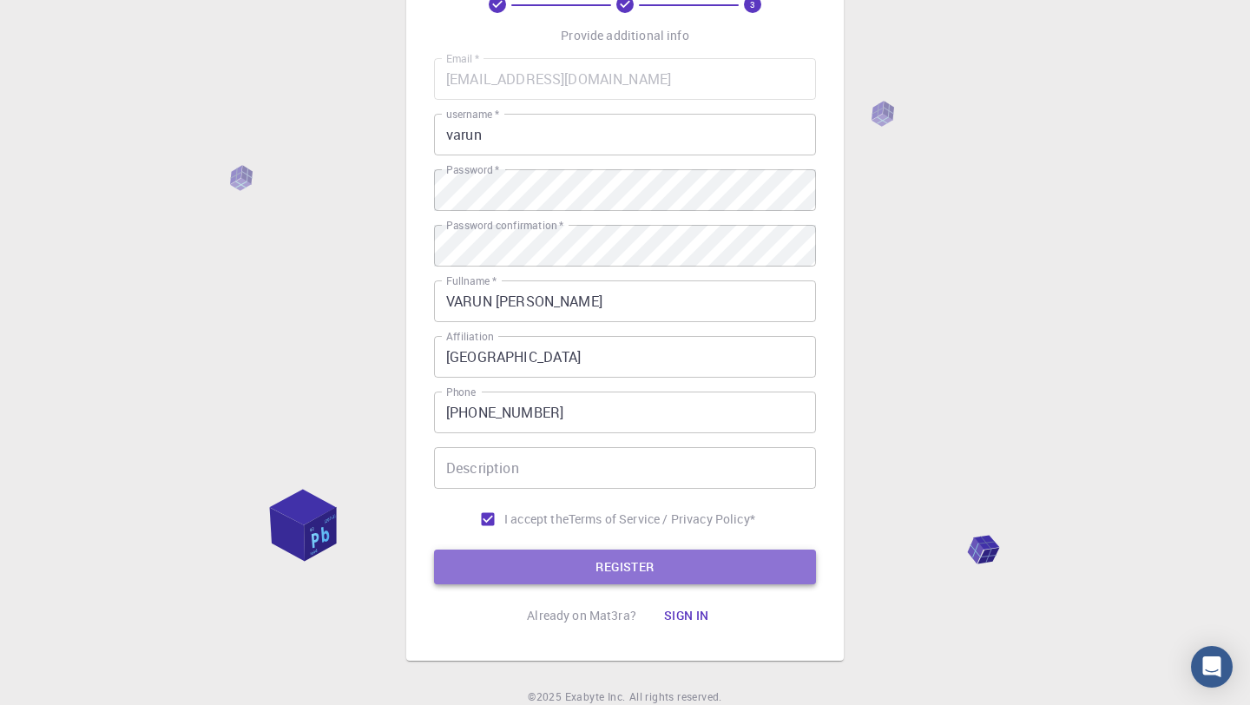
click at [573, 562] on button "REGISTER" at bounding box center [625, 566] width 382 height 35
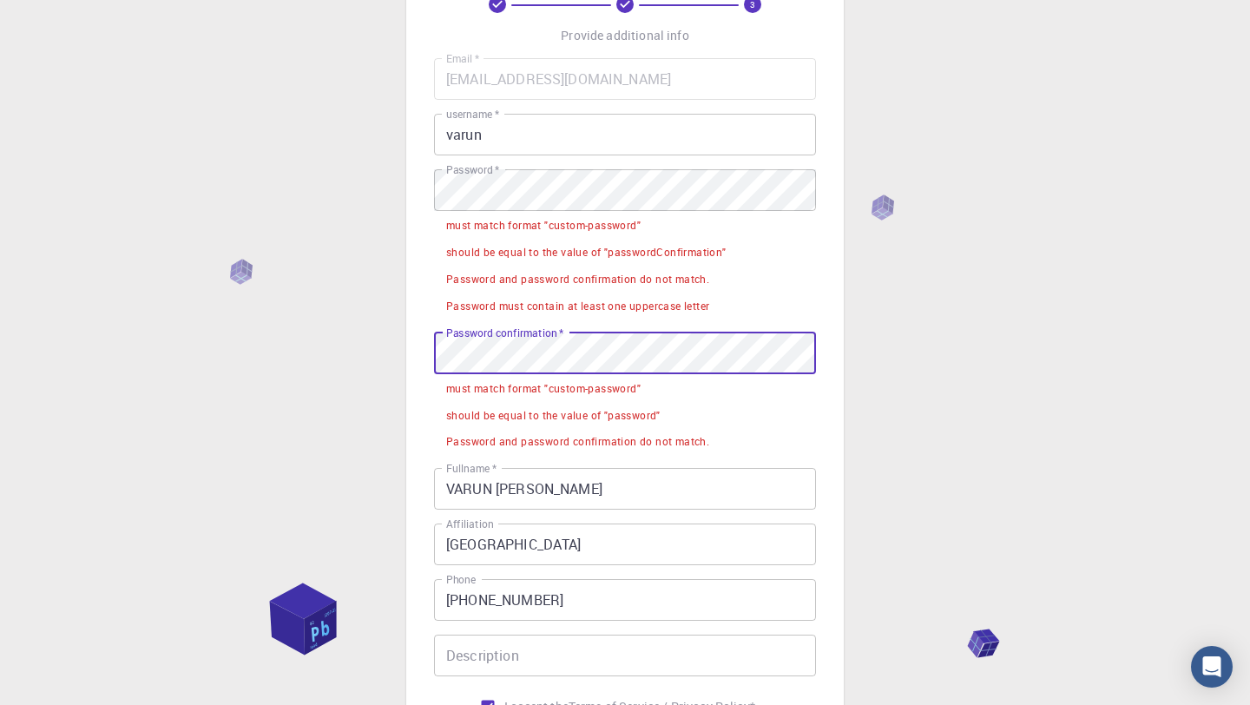
click at [424, 360] on div "3 Provide additional info Email   * [EMAIL_ADDRESS][DOMAIN_NAME] Email   * user…" at bounding box center [624, 383] width 437 height 929
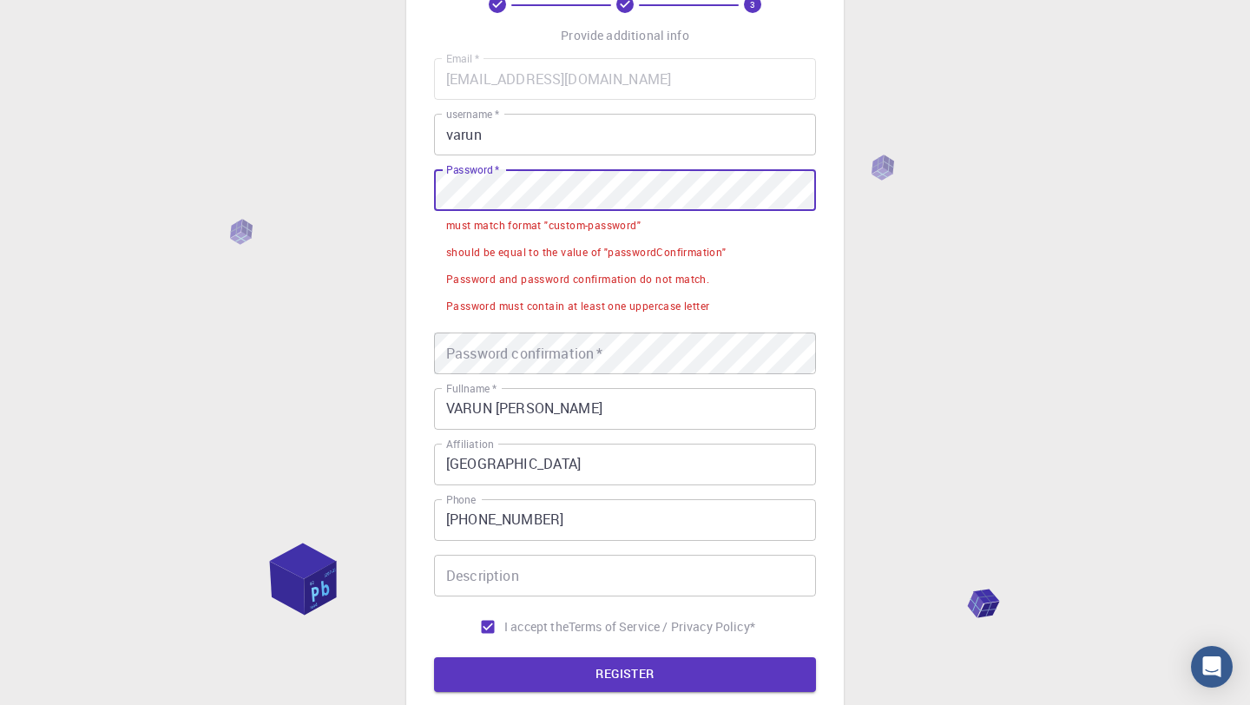
click at [328, 194] on div "3 Provide additional info Email   * [EMAIL_ADDRESS][DOMAIN_NAME] Email   * user…" at bounding box center [625, 387] width 1250 height 990
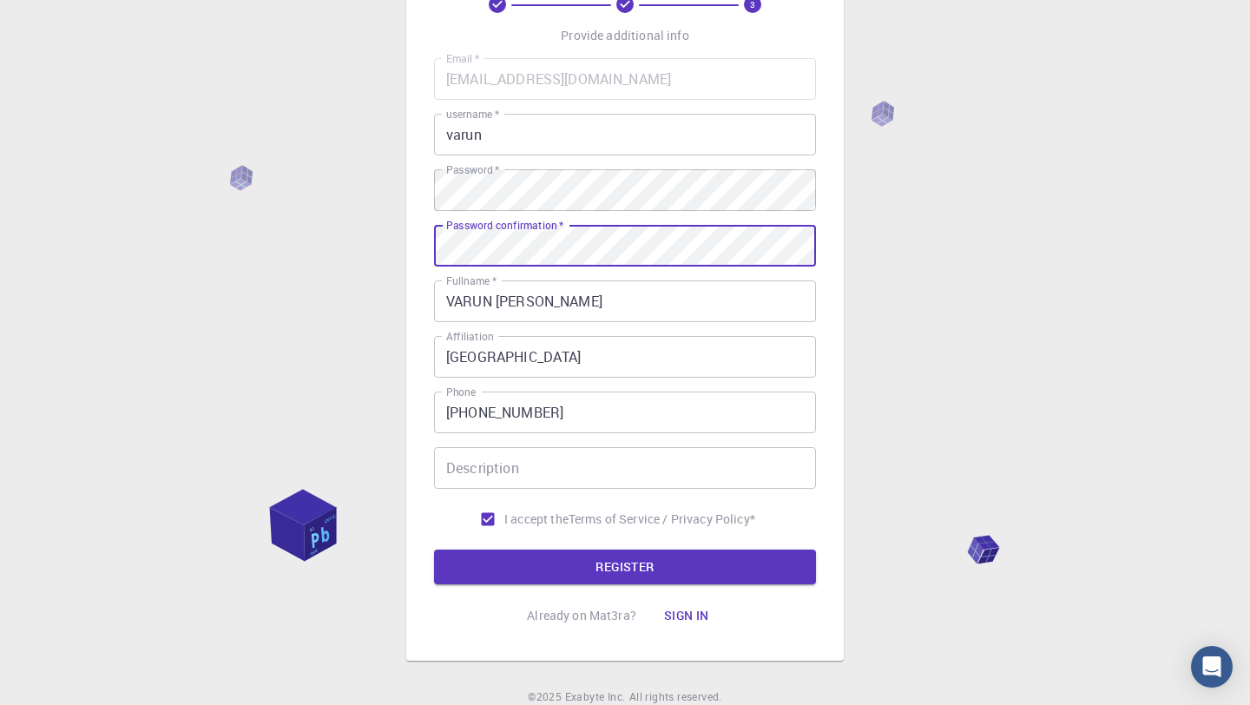
click at [470, 229] on div "Password confirmation   * Password confirmation   *" at bounding box center [625, 246] width 382 height 42
click at [520, 569] on button "REGISTER" at bounding box center [625, 566] width 382 height 35
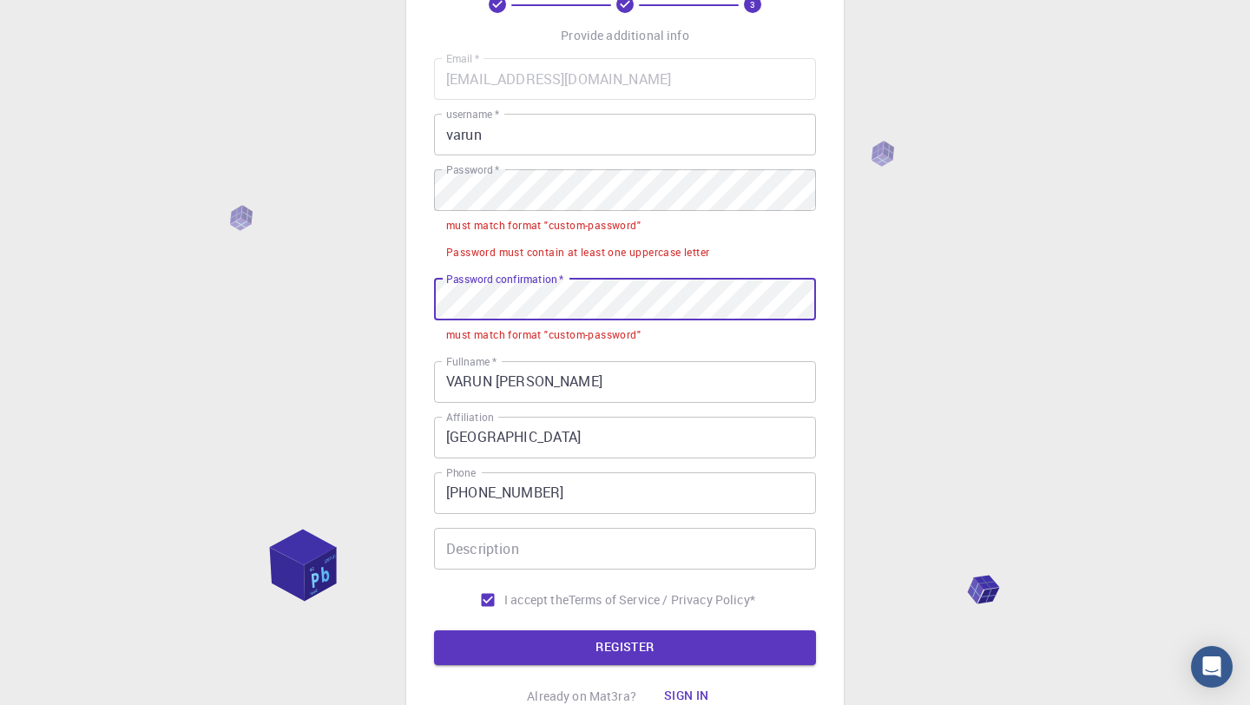
click at [358, 311] on div "3 Provide additional info Email   * [EMAIL_ADDRESS][DOMAIN_NAME] Email   * user…" at bounding box center [625, 373] width 1250 height 963
click at [381, 286] on div "3 Provide additional info Email   * [EMAIL_ADDRESS][DOMAIN_NAME] Email   * user…" at bounding box center [625, 373] width 1250 height 963
click at [329, 273] on div "3 Provide additional info Email   * [EMAIL_ADDRESS][DOMAIN_NAME] Email   * user…" at bounding box center [625, 373] width 1250 height 963
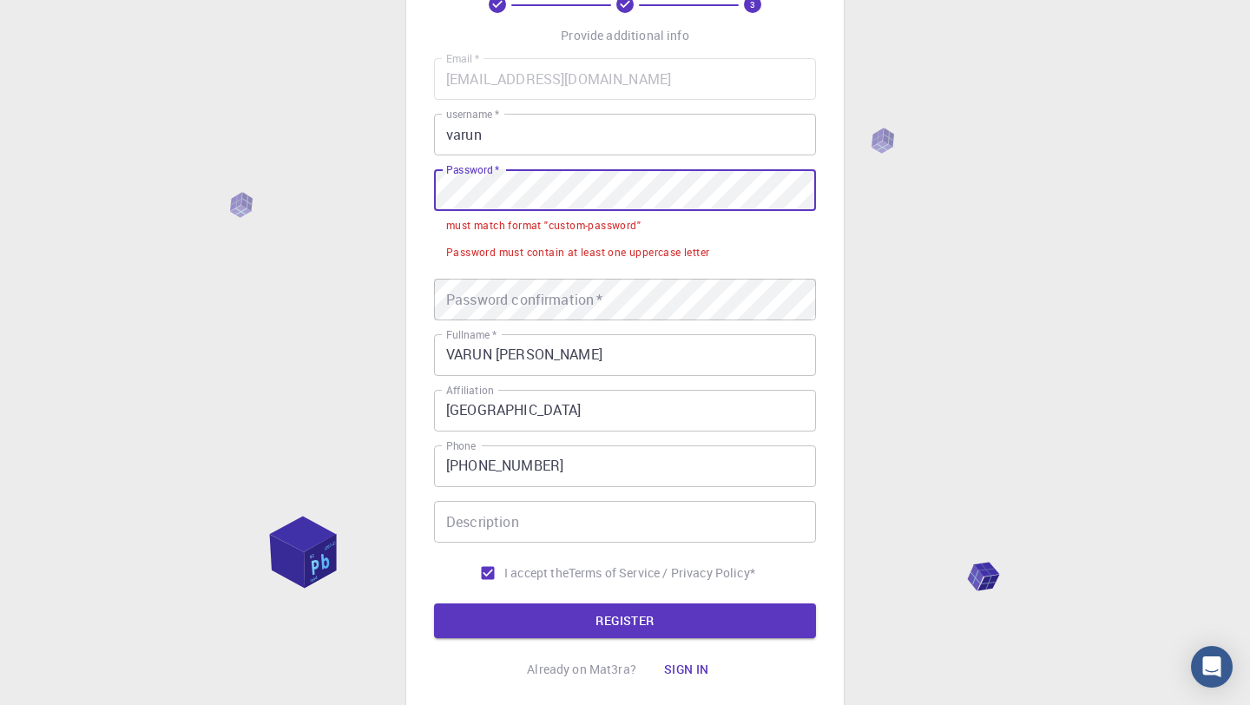
click at [324, 187] on div "3 Provide additional info Email   * [EMAIL_ADDRESS][DOMAIN_NAME] Email   * user…" at bounding box center [625, 360] width 1250 height 937
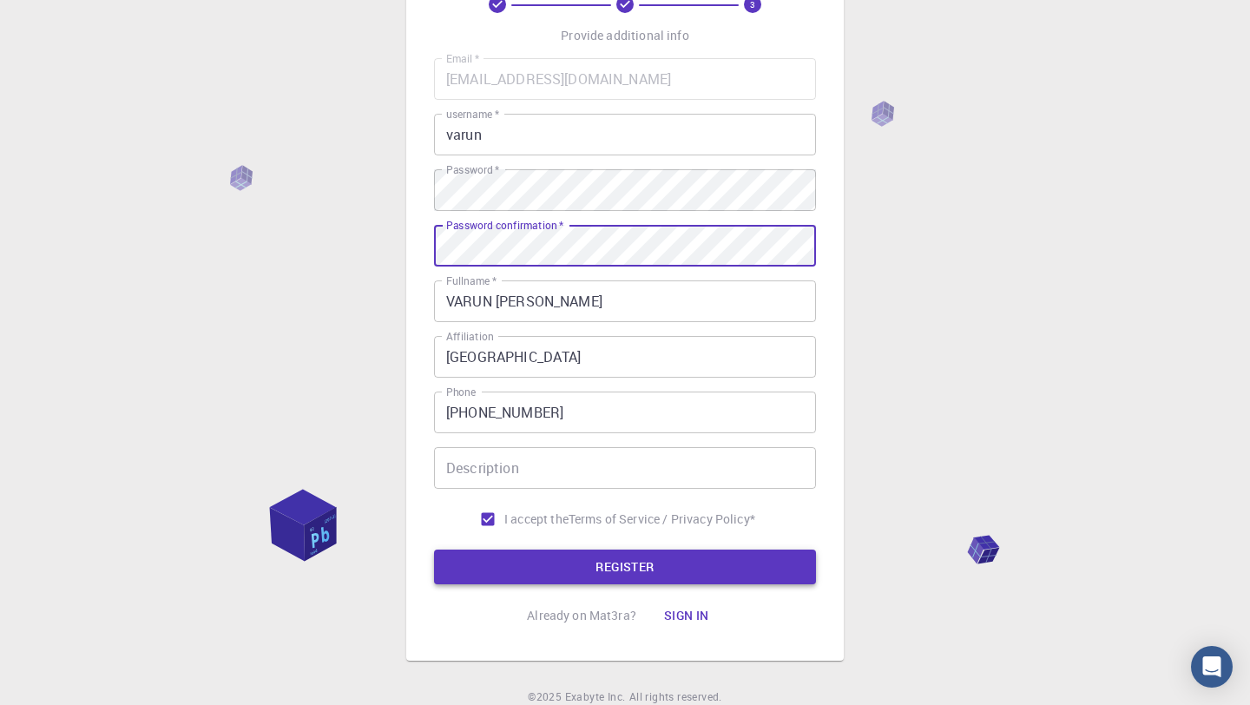
click at [553, 557] on button "REGISTER" at bounding box center [625, 566] width 382 height 35
click at [625, 569] on button "REGISTER" at bounding box center [625, 566] width 382 height 35
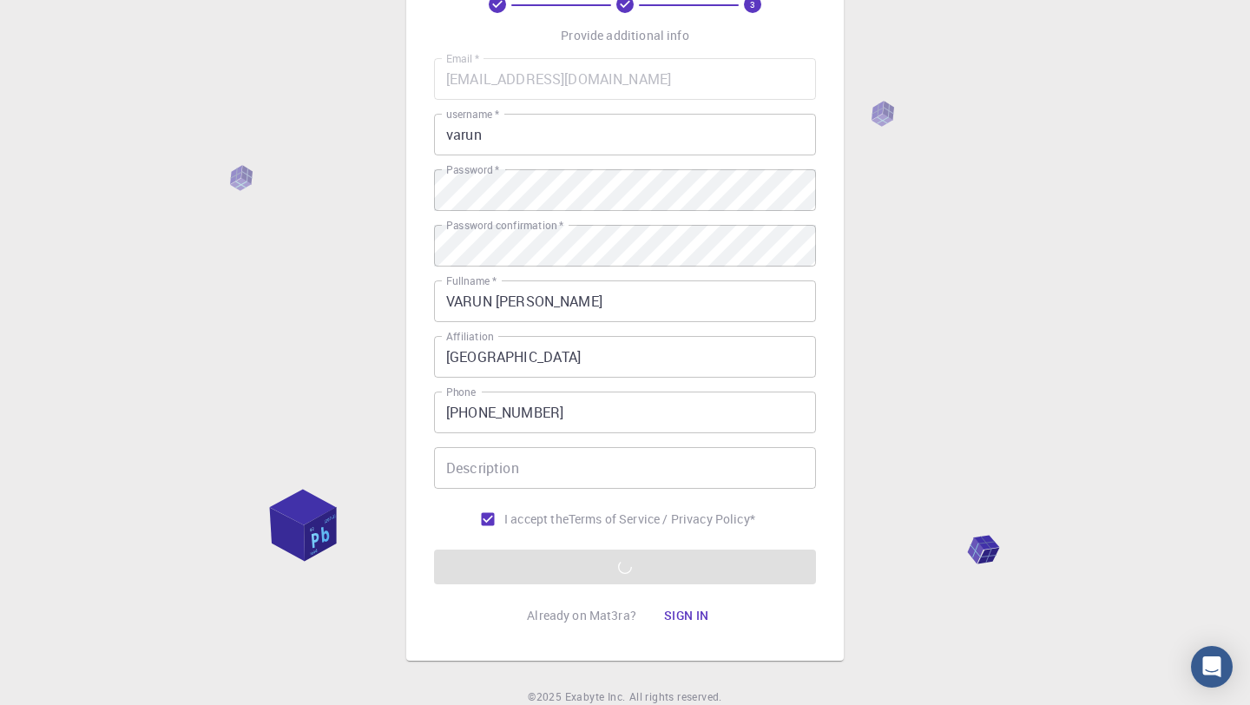
click at [883, 423] on div "3 Provide additional info Email   * [EMAIL_ADDRESS][DOMAIN_NAME] Email   * user…" at bounding box center [625, 334] width 1250 height 884
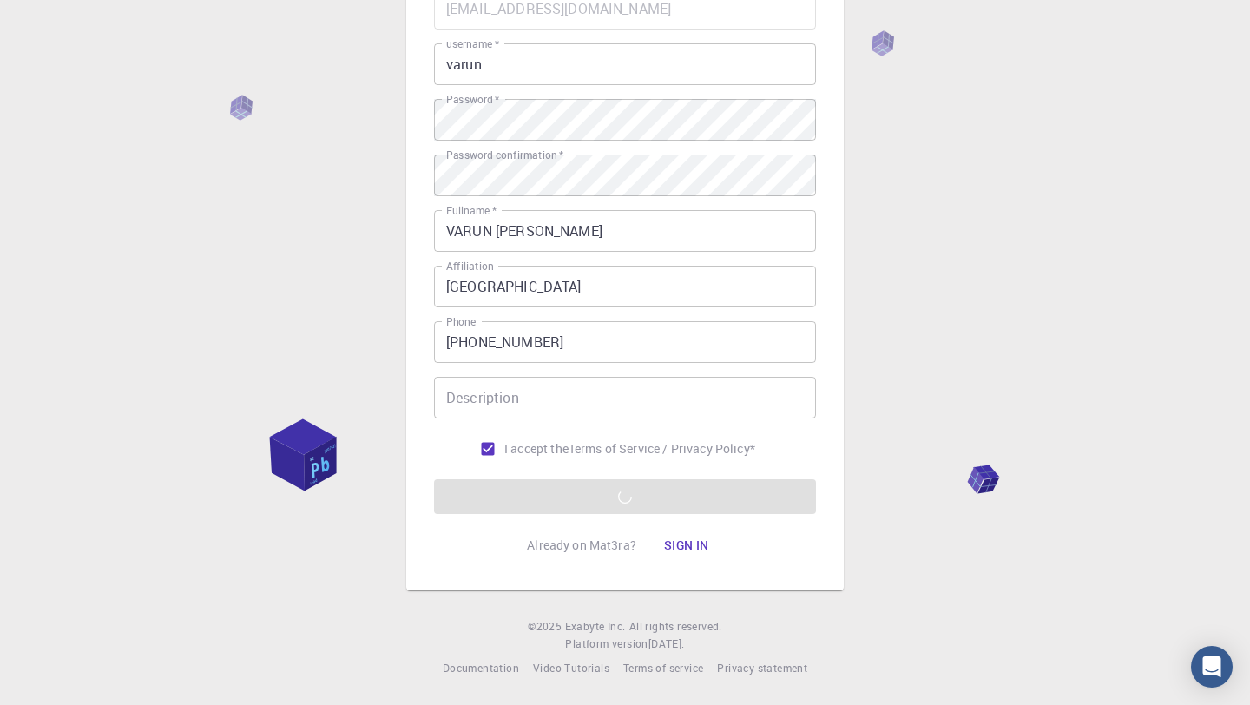
scroll to position [0, 0]
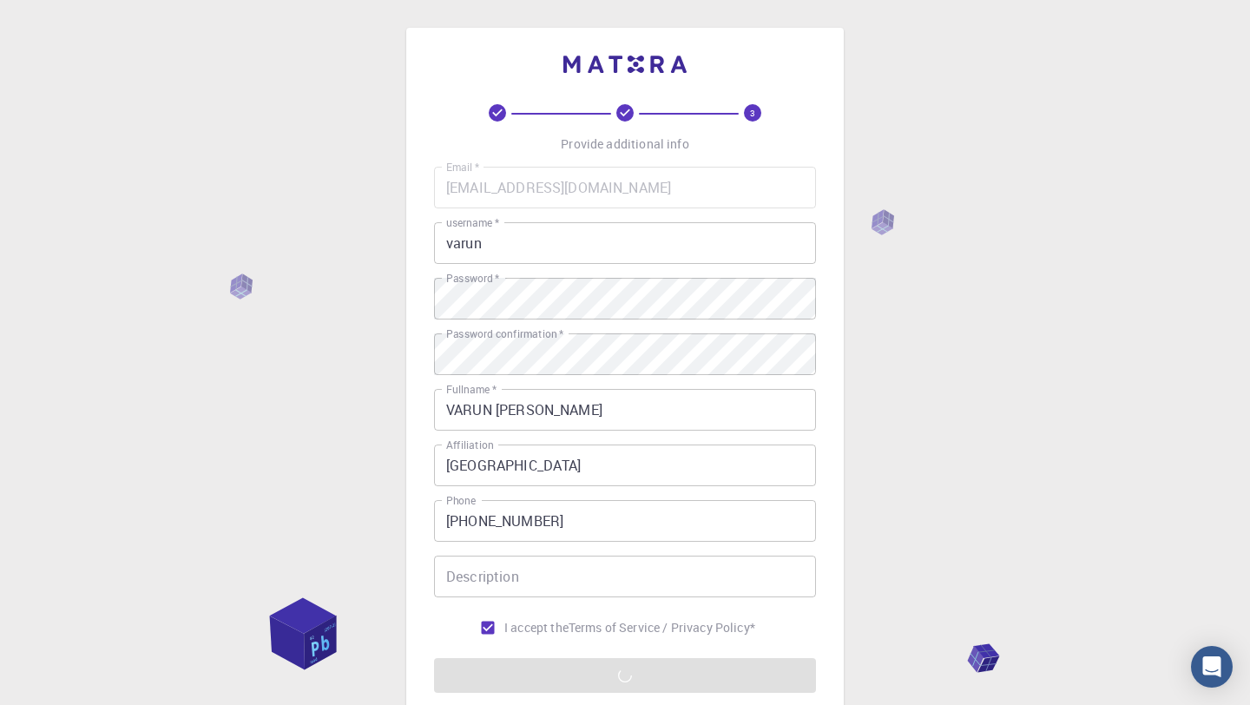
click at [934, 365] on div "3 Provide additional info Email   * [EMAIL_ADDRESS][DOMAIN_NAME] Email   * user…" at bounding box center [625, 442] width 1250 height 884
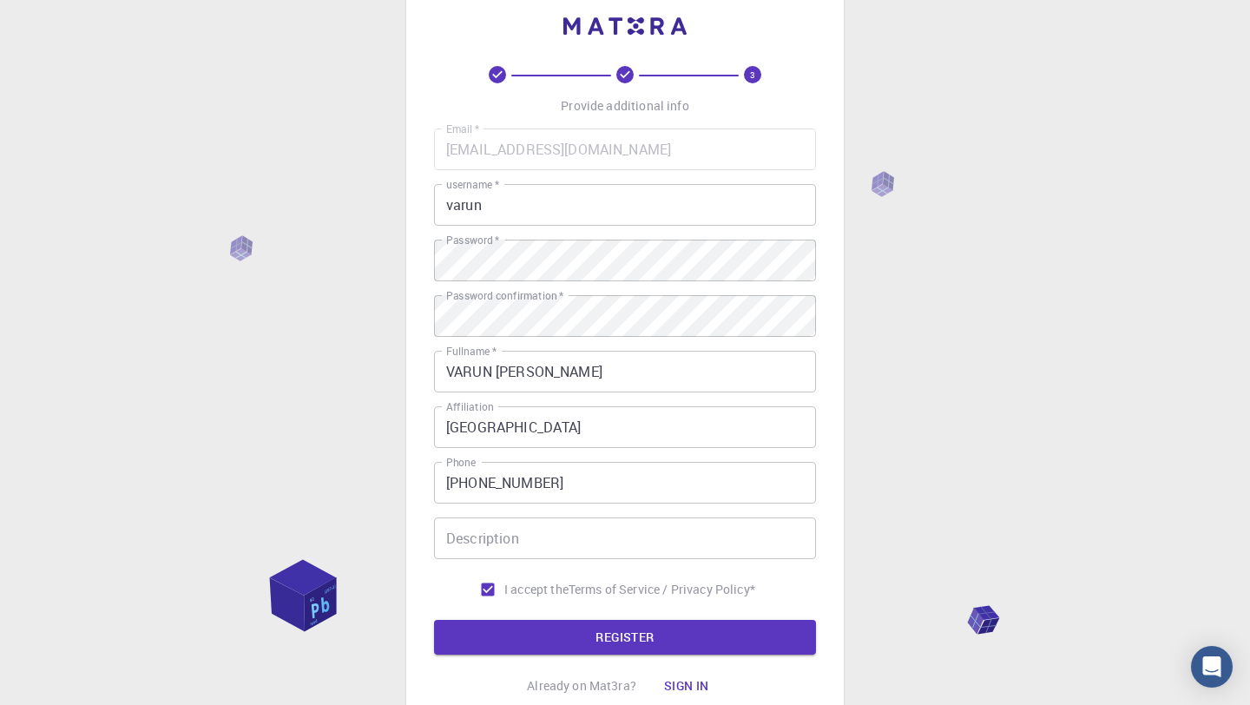
scroll to position [39, 0]
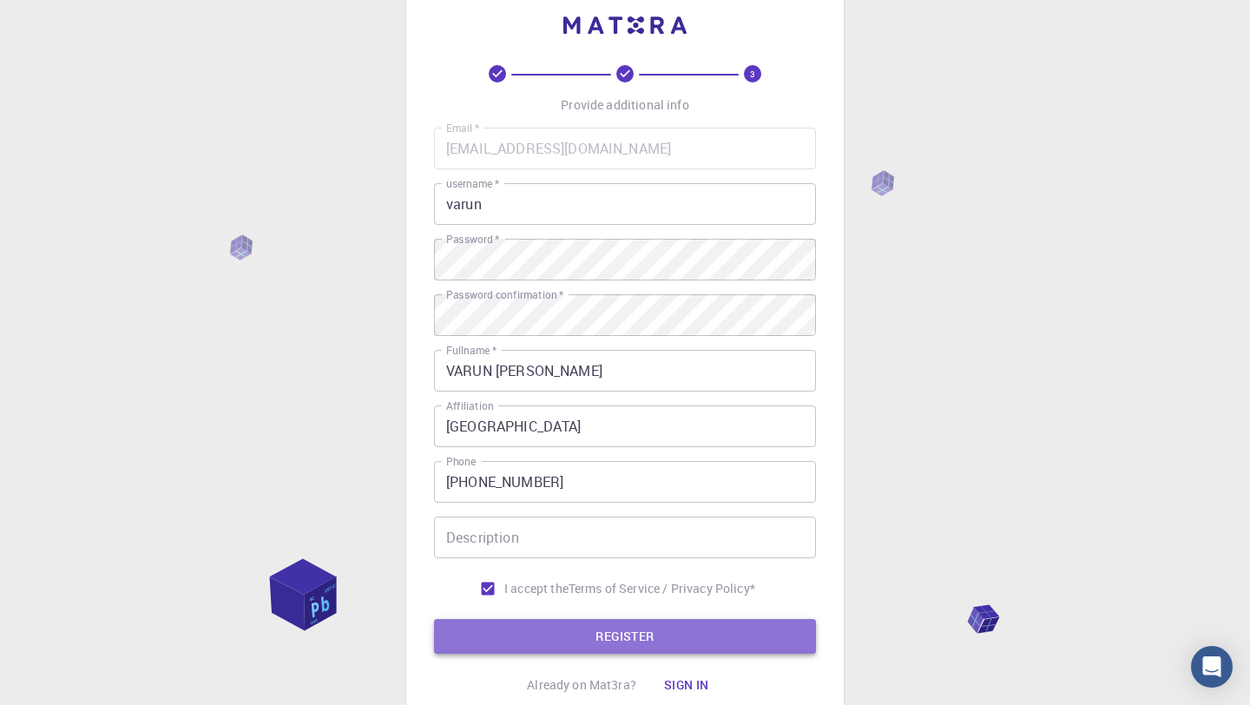
click at [655, 624] on button "REGISTER" at bounding box center [625, 636] width 382 height 35
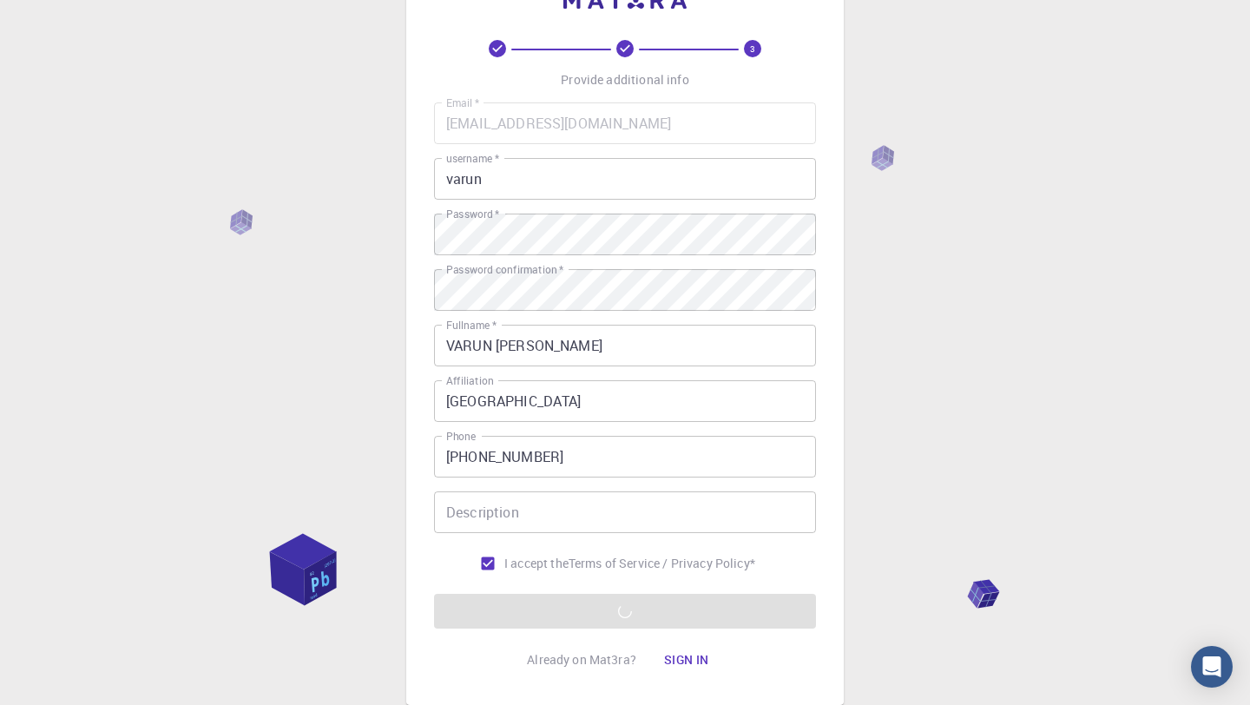
scroll to position [67, 0]
